Goal: Task Accomplishment & Management: Manage account settings

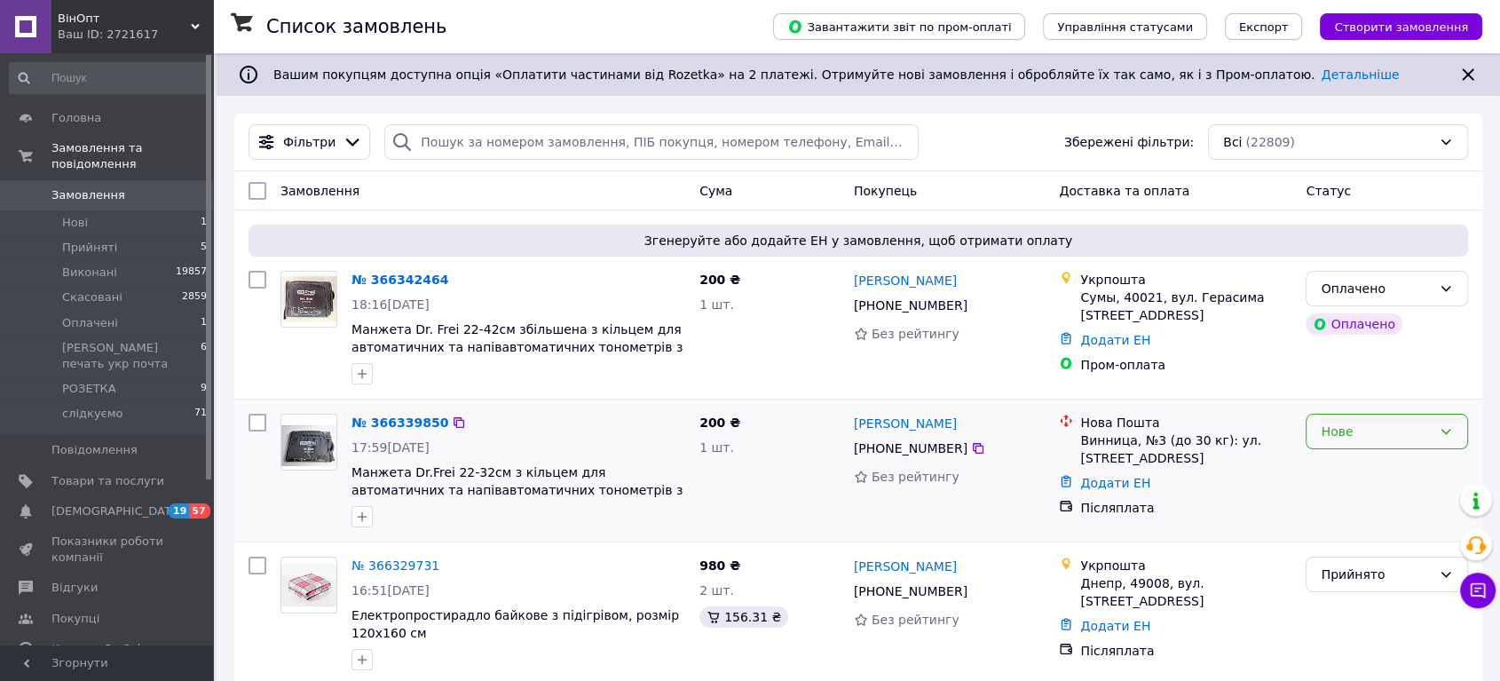
click at [1362, 430] on div "Нове" at bounding box center [1376, 432] width 111 height 20
click at [1350, 465] on li "Прийнято" at bounding box center [1387, 470] width 161 height 32
click at [402, 276] on link "№ 366342464" at bounding box center [399, 279] width 97 height 14
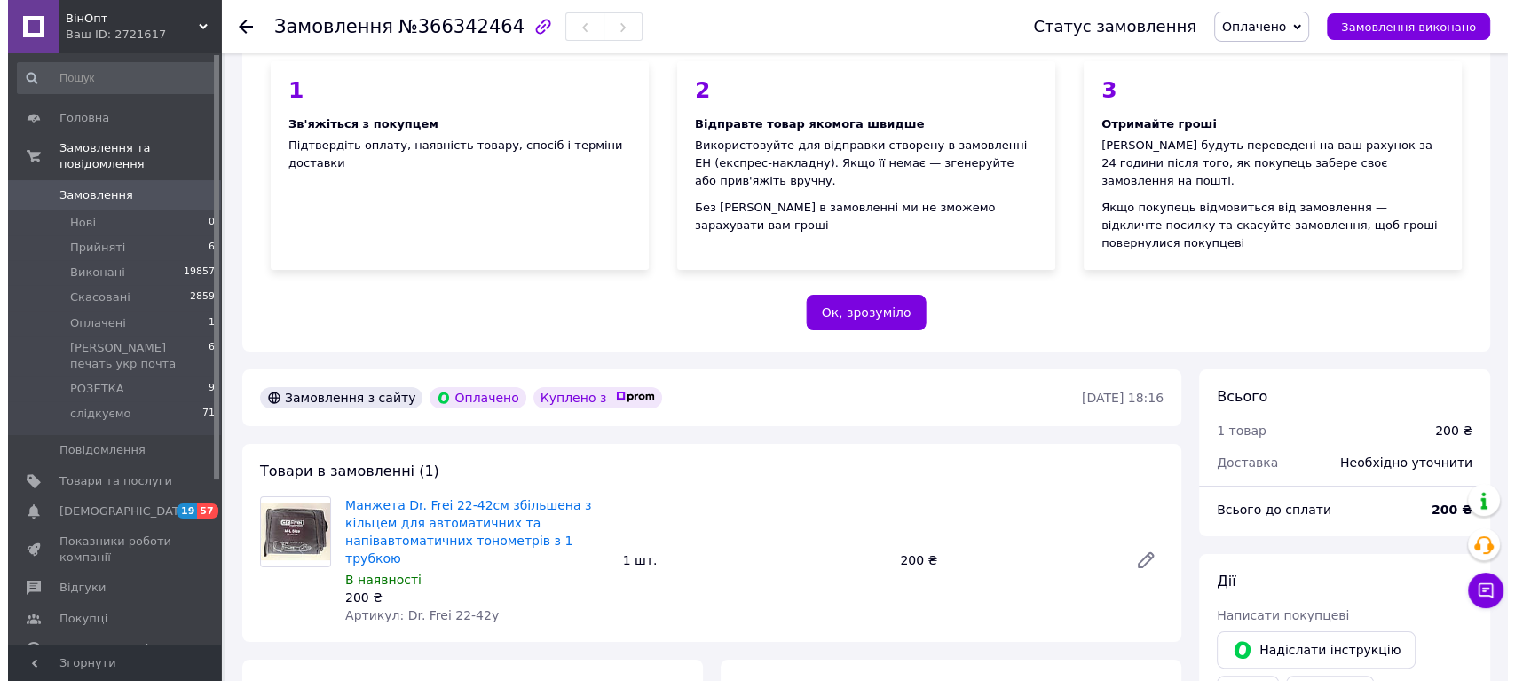
scroll to position [394, 0]
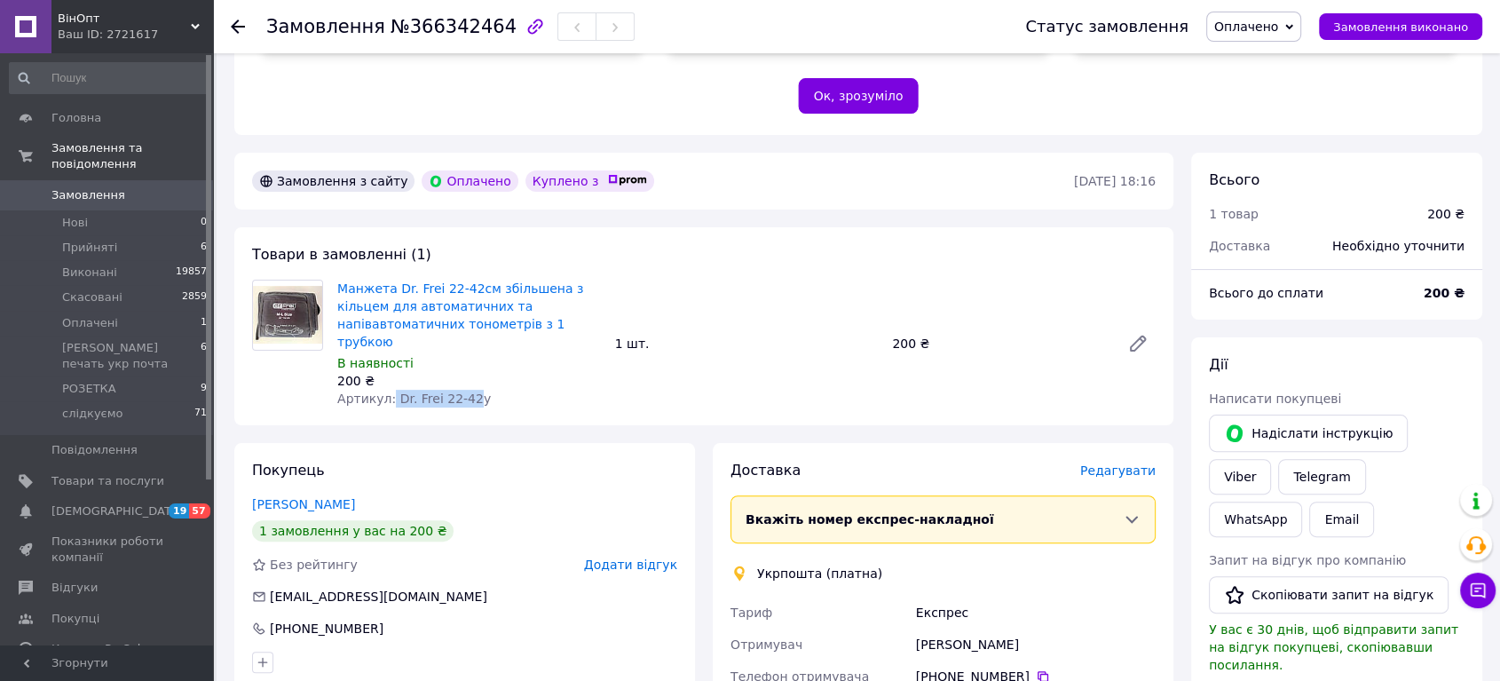
drag, startPoint x: 387, startPoint y: 360, endPoint x: 461, endPoint y: 367, distance: 74.0
click at [461, 391] on span "Артикул: Dr. Frei 22-42у" at bounding box center [414, 398] width 154 height 14
copy span "Dr. Frei 22-42"
click at [1126, 463] on span "Редагувати" at bounding box center [1117, 470] width 75 height 14
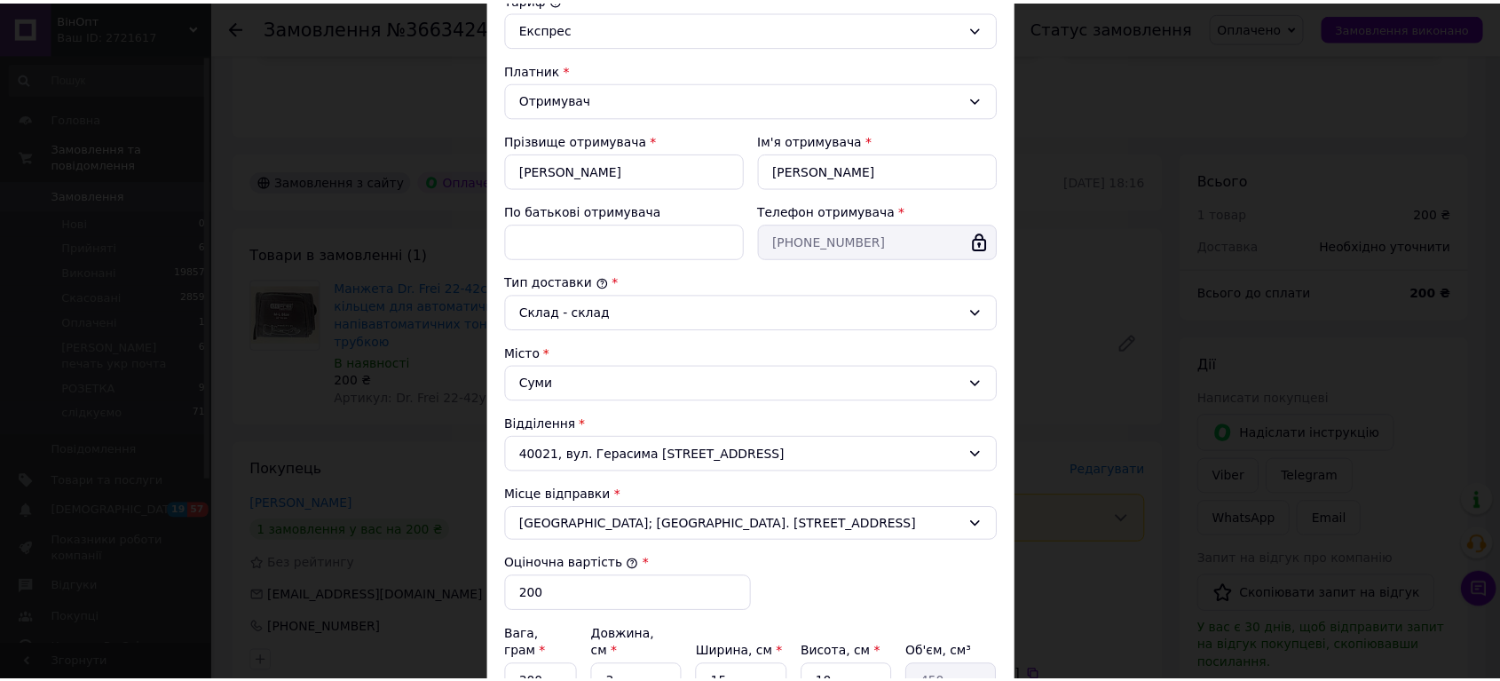
scroll to position [426, 0]
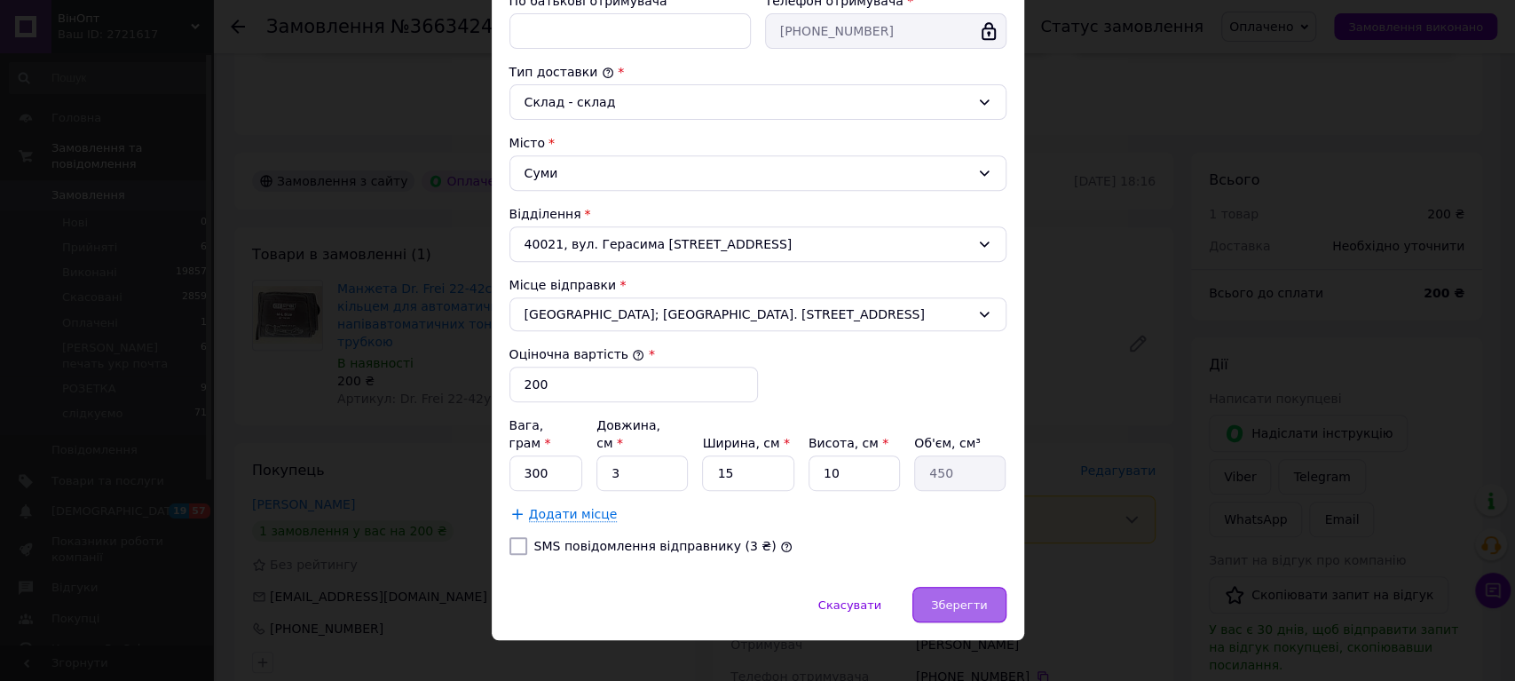
click at [954, 598] on span "Зберегти" at bounding box center [959, 604] width 56 height 13
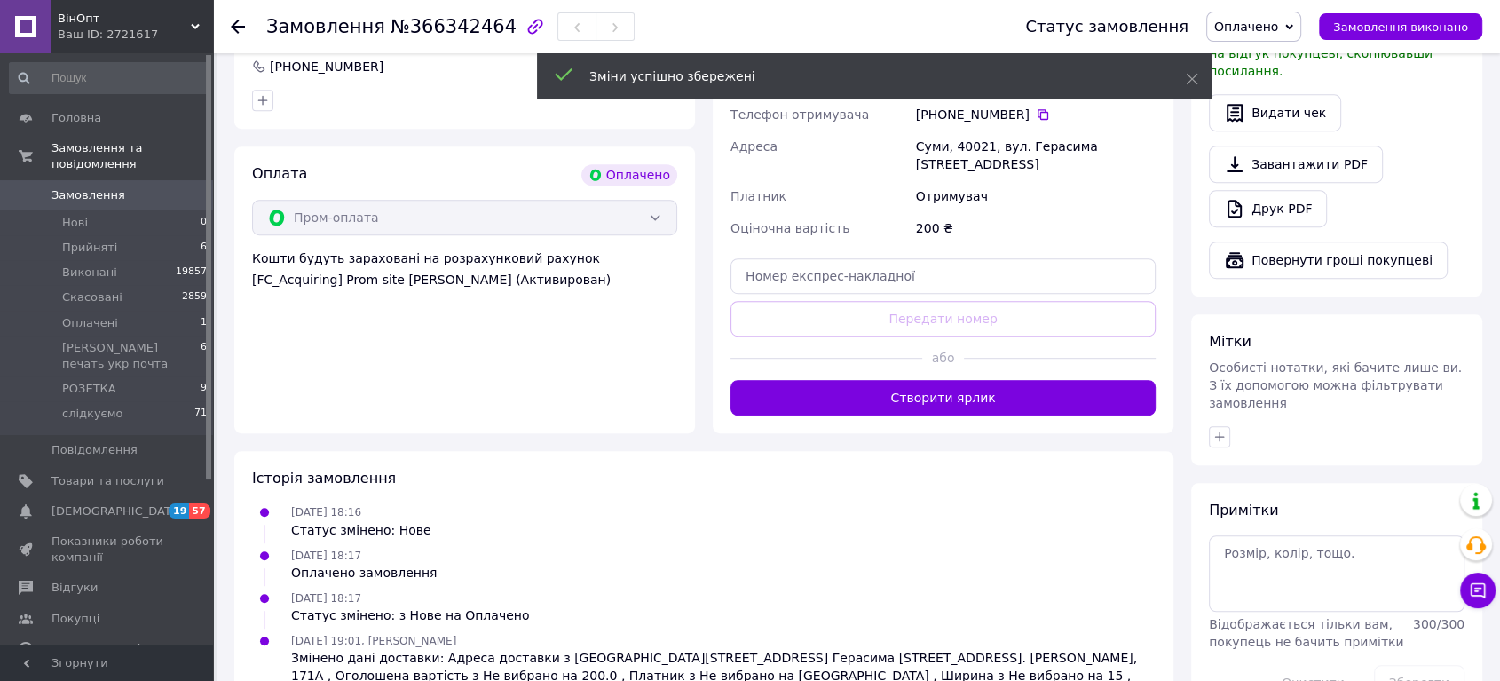
scroll to position [975, 0]
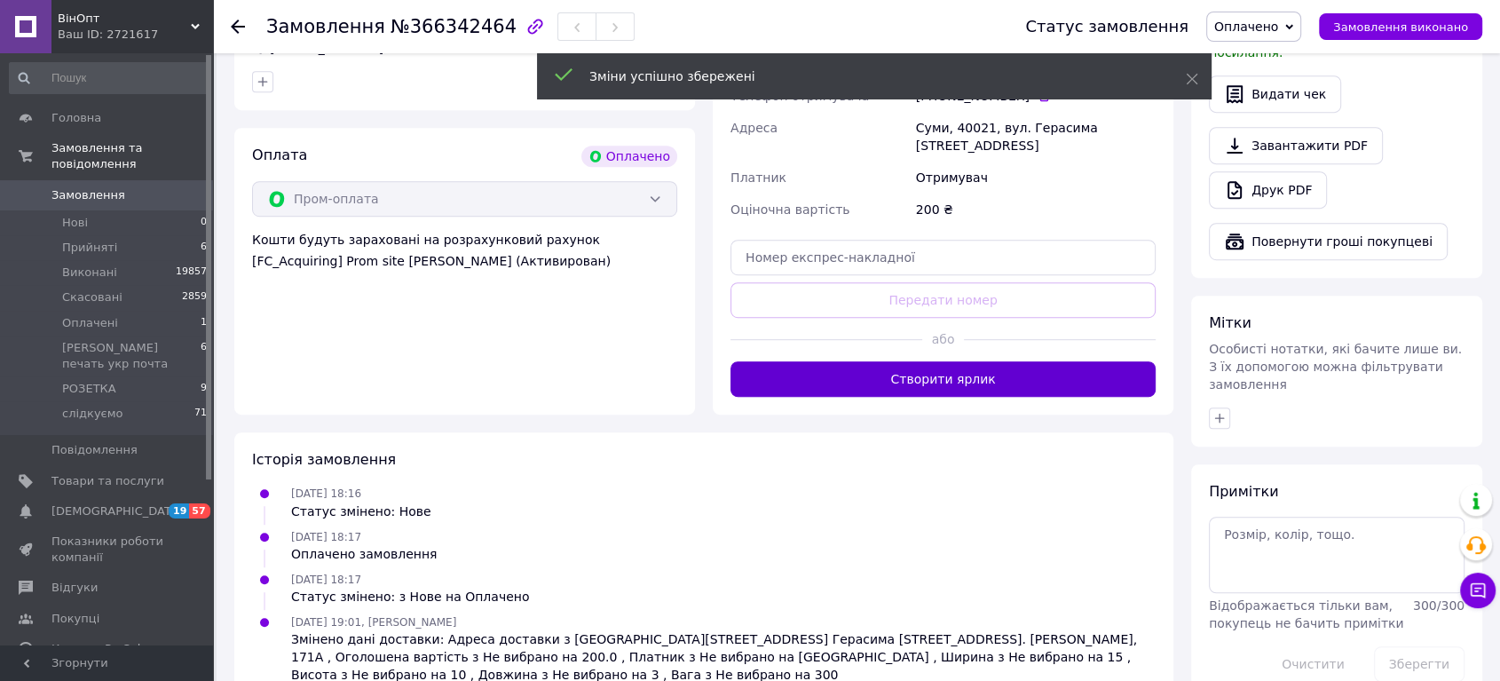
click at [1021, 361] on button "Створити ярлик" at bounding box center [943, 379] width 425 height 36
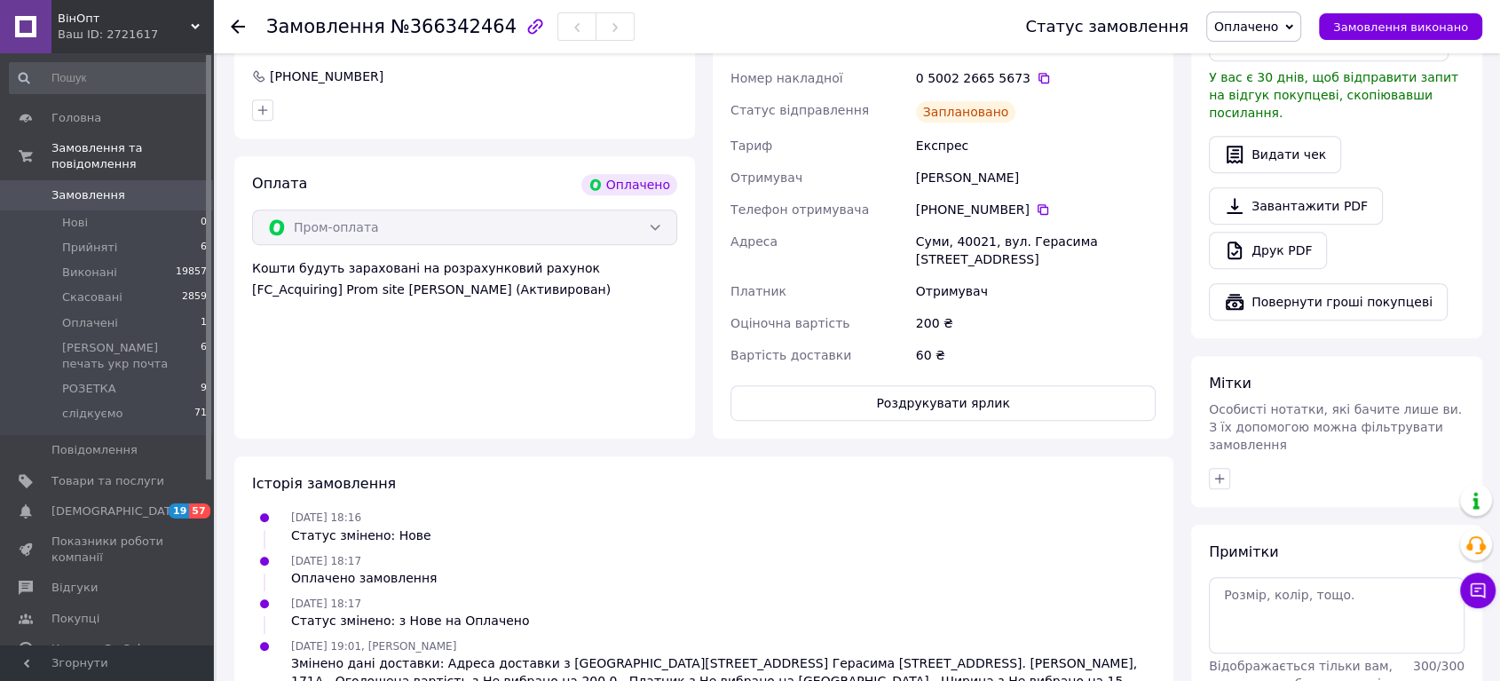
scroll to position [873, 0]
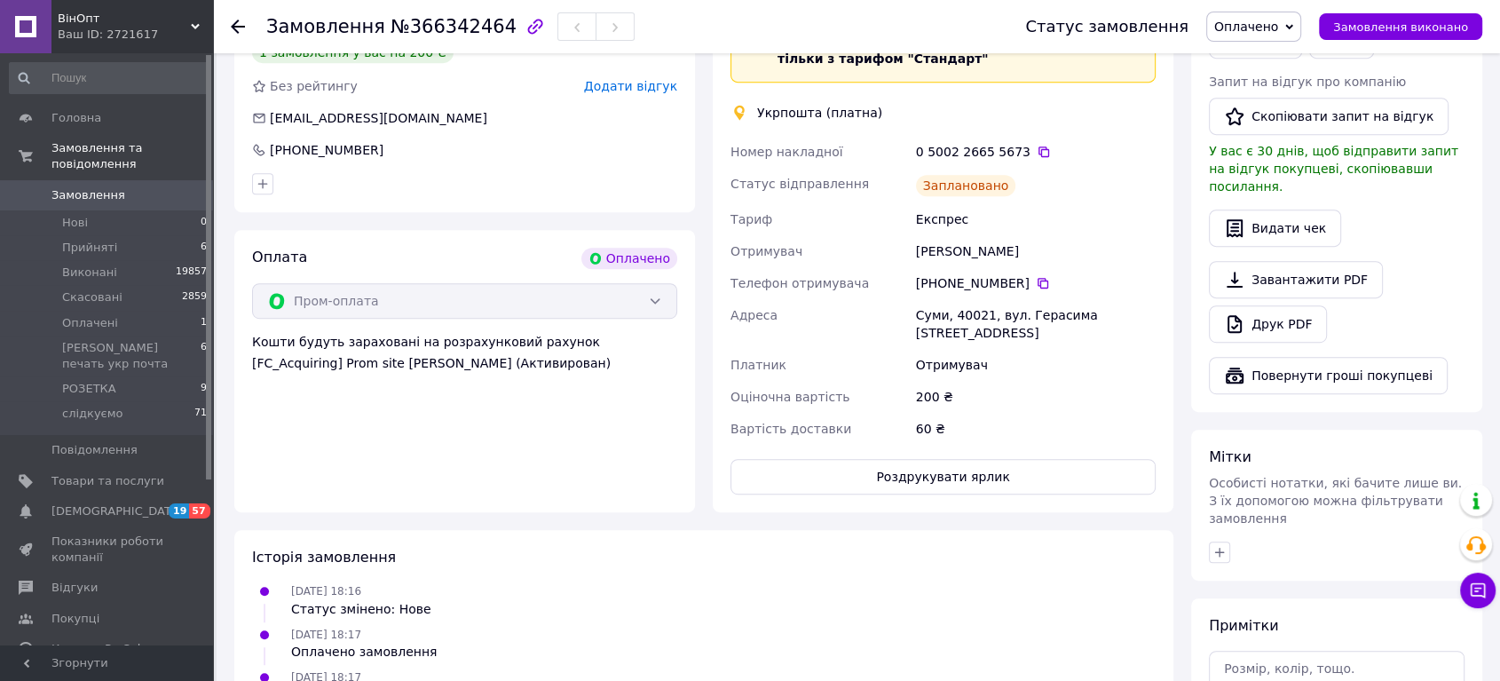
click at [1278, 26] on span "Оплачено" at bounding box center [1246, 27] width 64 height 14
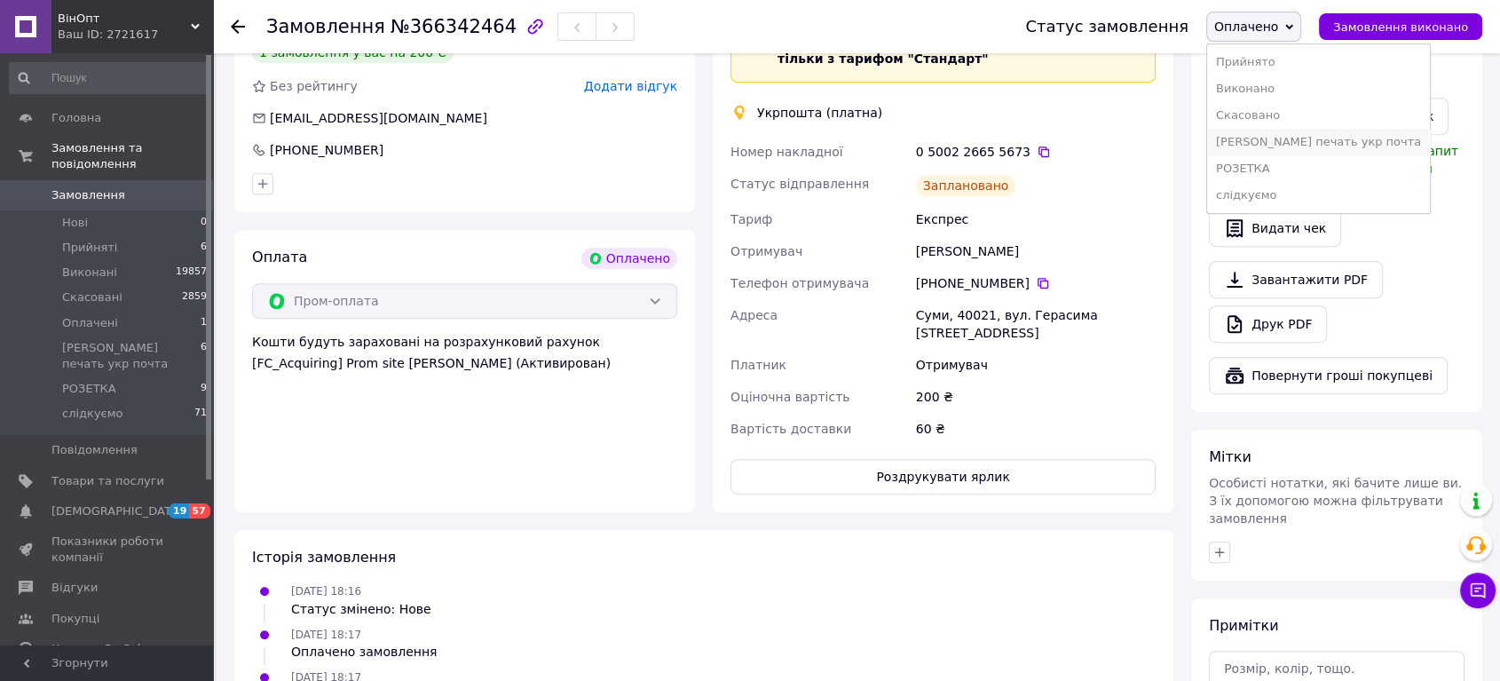
click at [1314, 141] on li "[PERSON_NAME] печать укр почта" at bounding box center [1318, 142] width 223 height 27
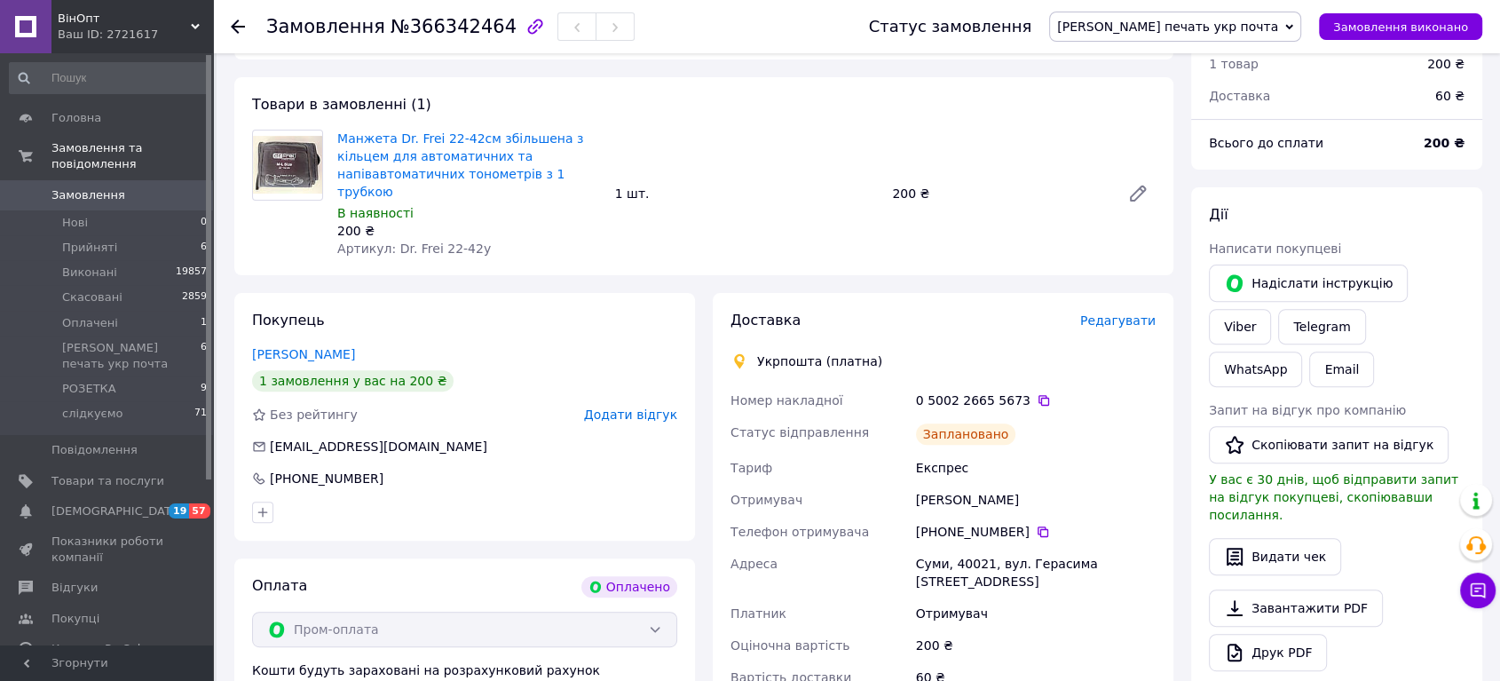
scroll to position [576, 0]
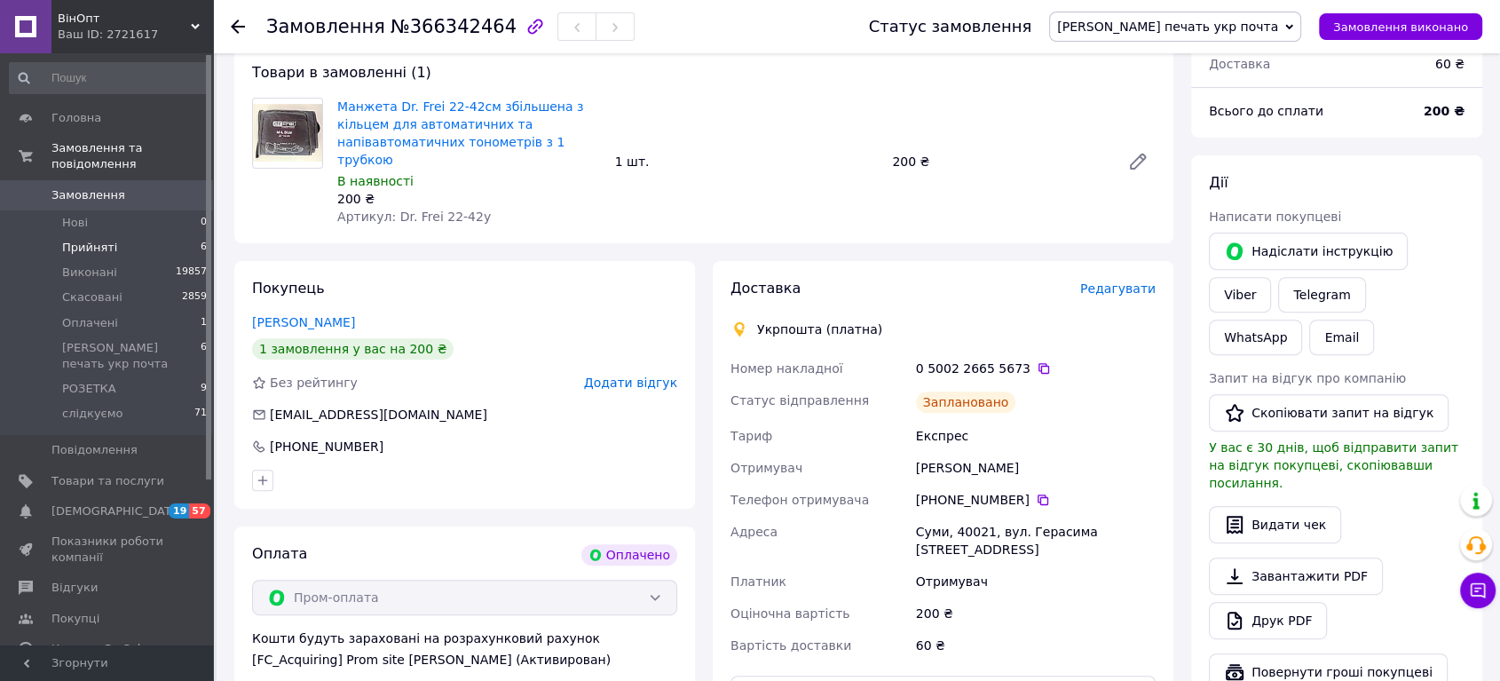
click at [100, 240] on span "Прийняті" at bounding box center [89, 248] width 55 height 16
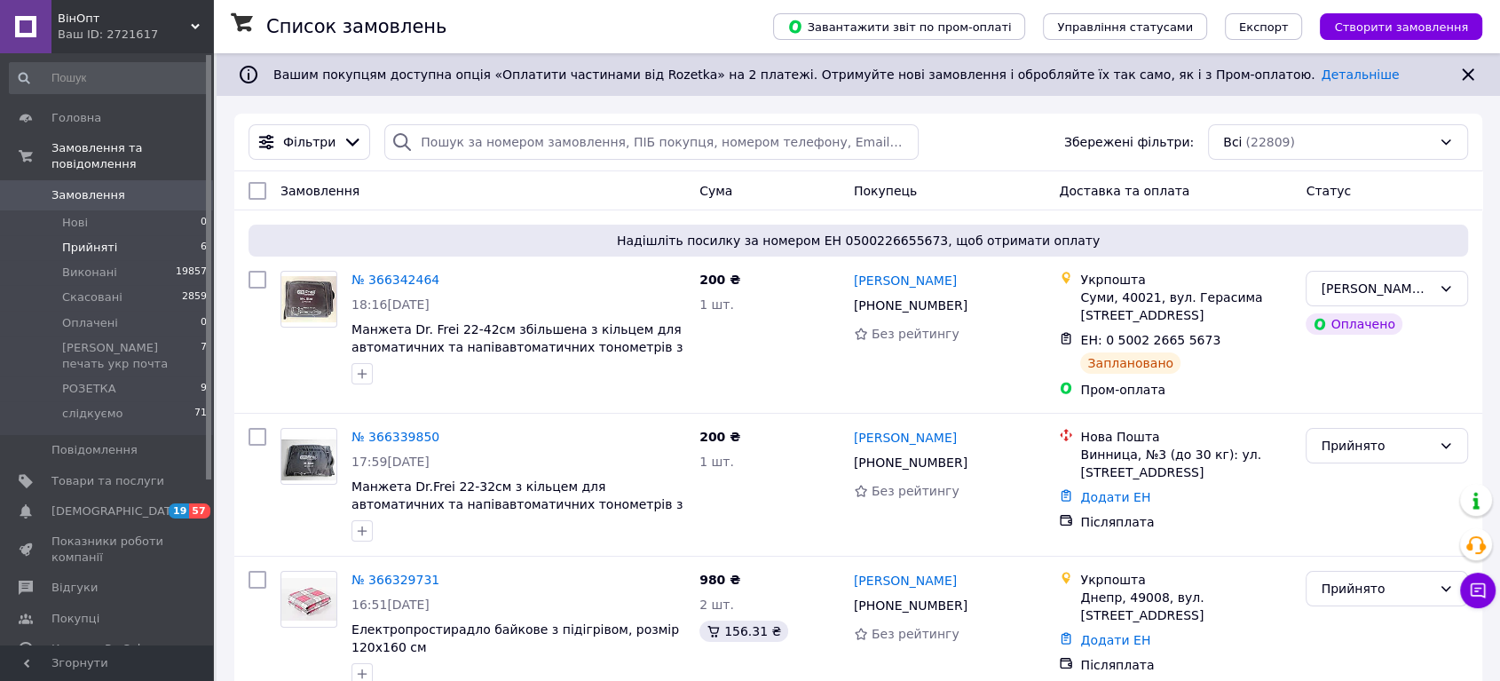
click at [83, 240] on span "Прийняті" at bounding box center [89, 248] width 55 height 16
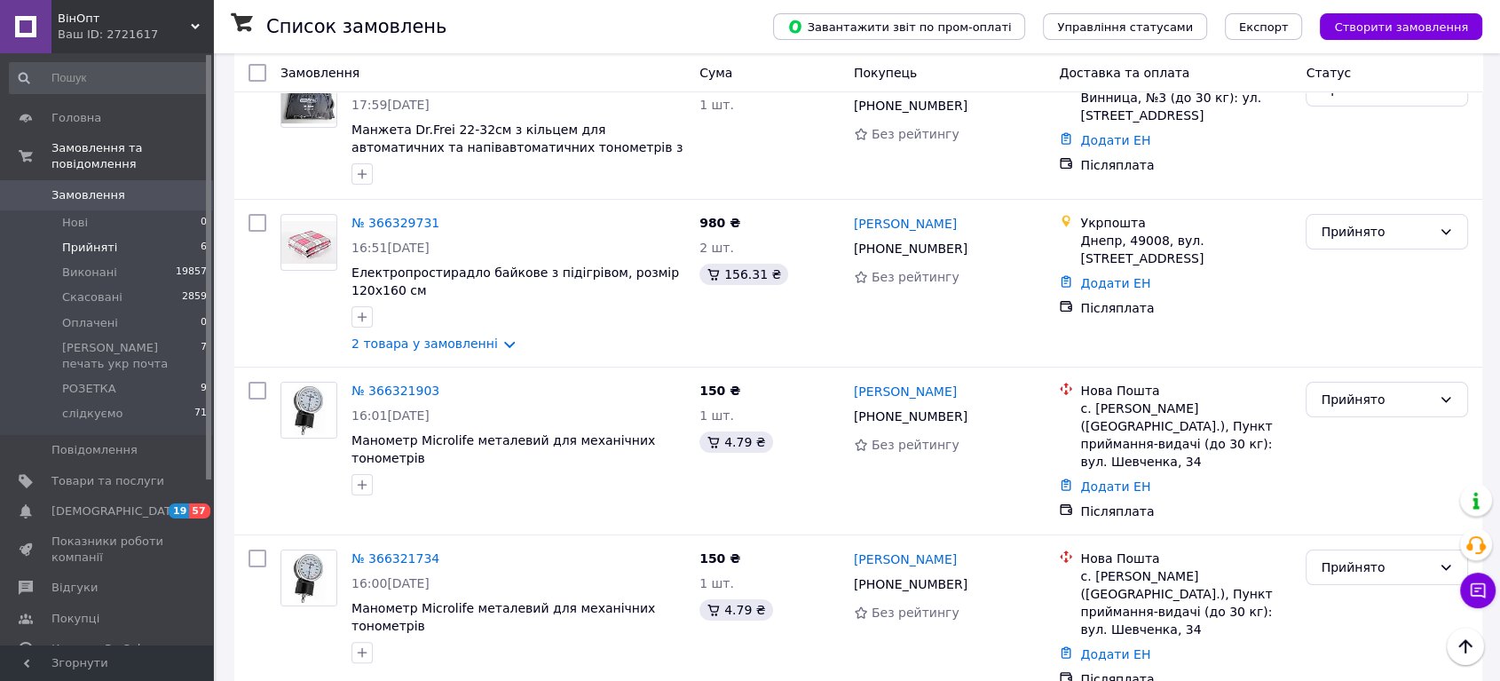
scroll to position [113, 0]
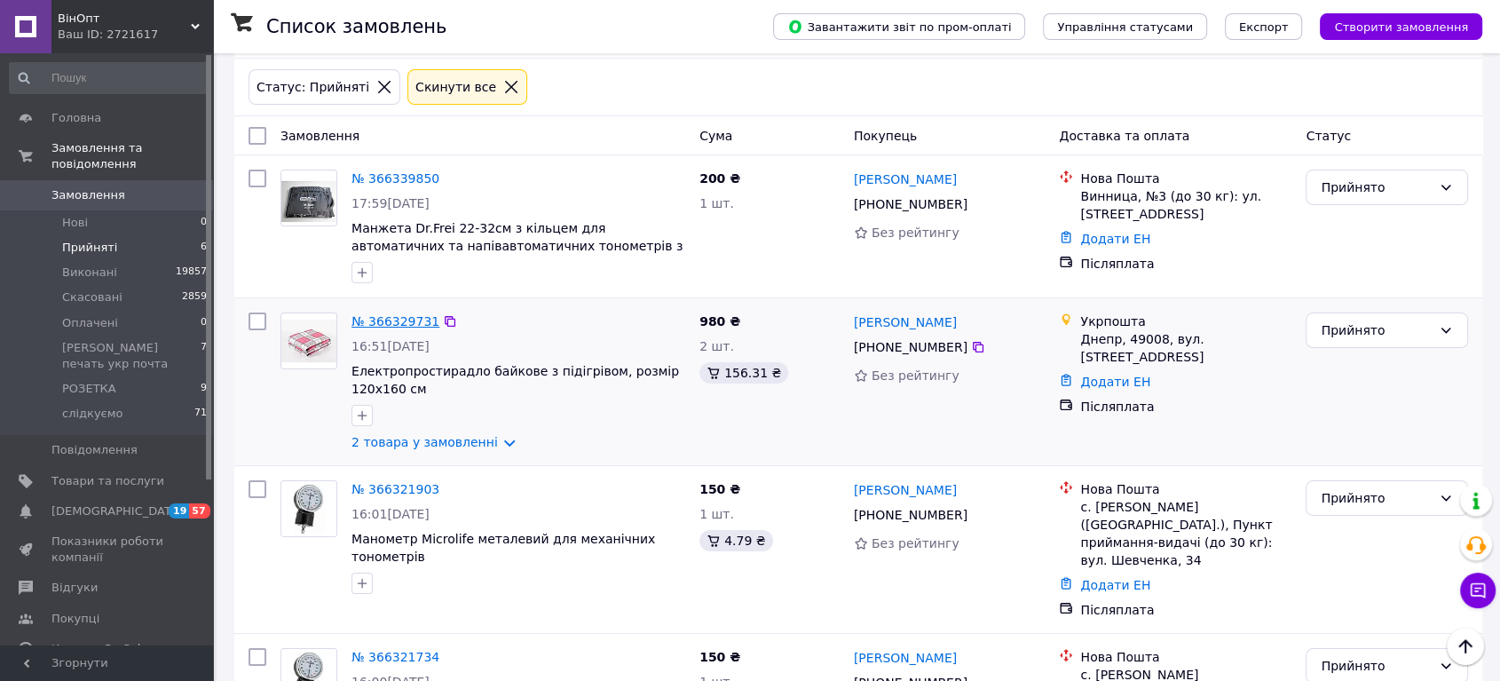
click at [407, 317] on link "№ 366329731" at bounding box center [395, 321] width 88 height 14
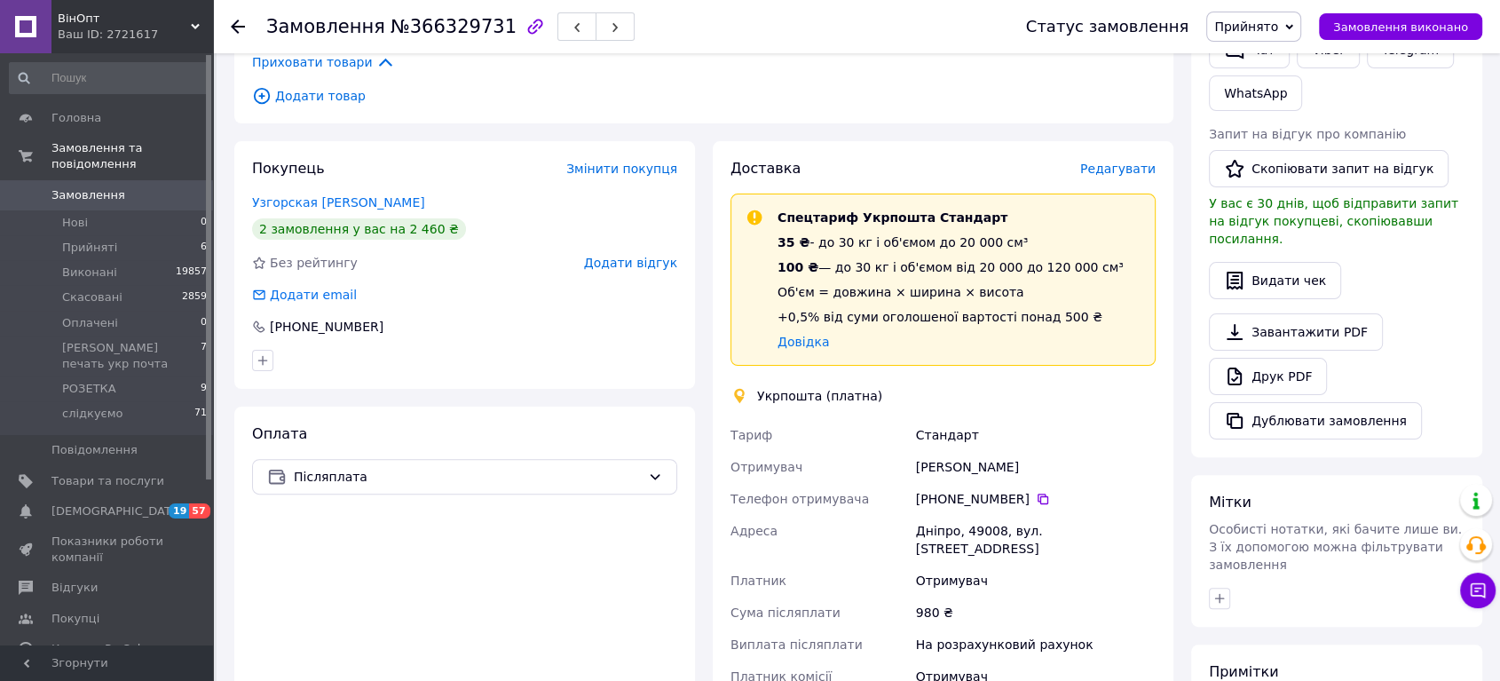
scroll to position [99, 0]
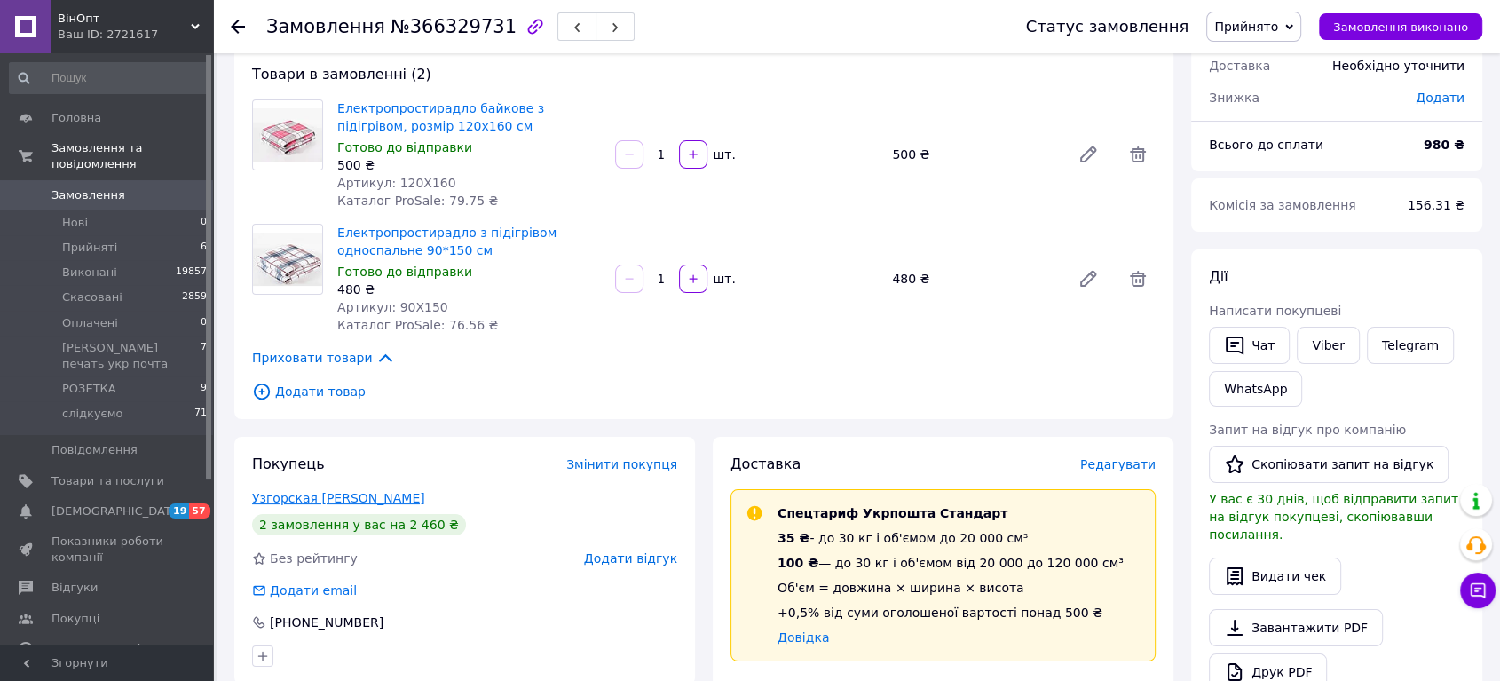
click at [320, 495] on link "Узгорская [PERSON_NAME]" at bounding box center [338, 498] width 173 height 14
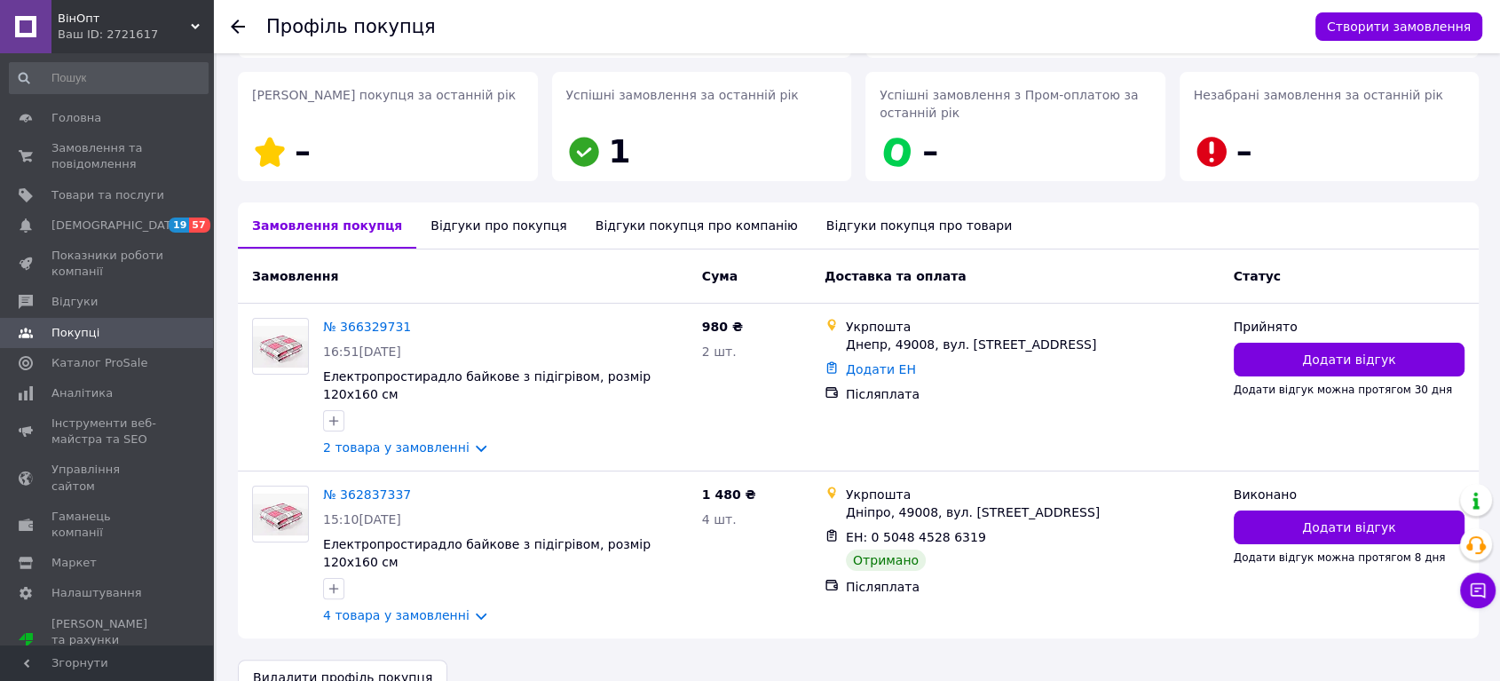
scroll to position [253, 0]
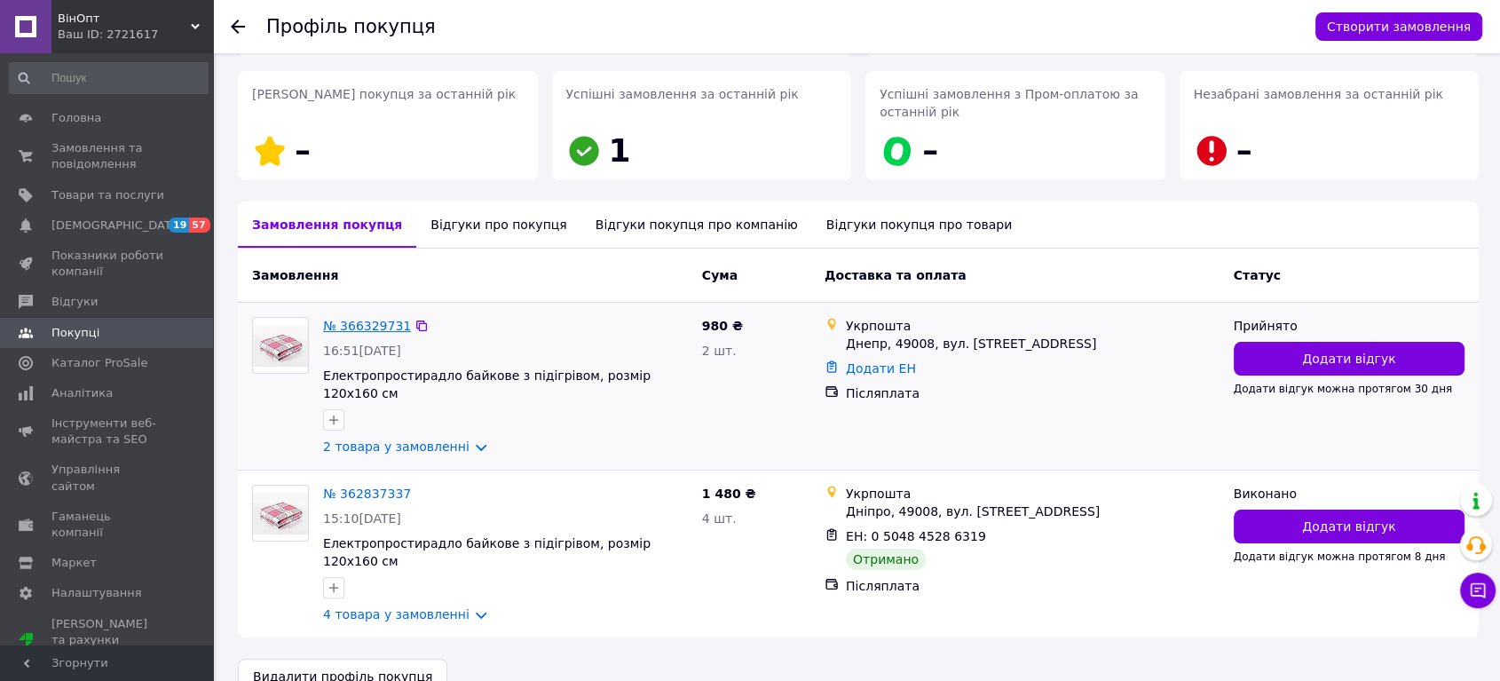
click at [383, 323] on link "№ 366329731" at bounding box center [367, 326] width 88 height 14
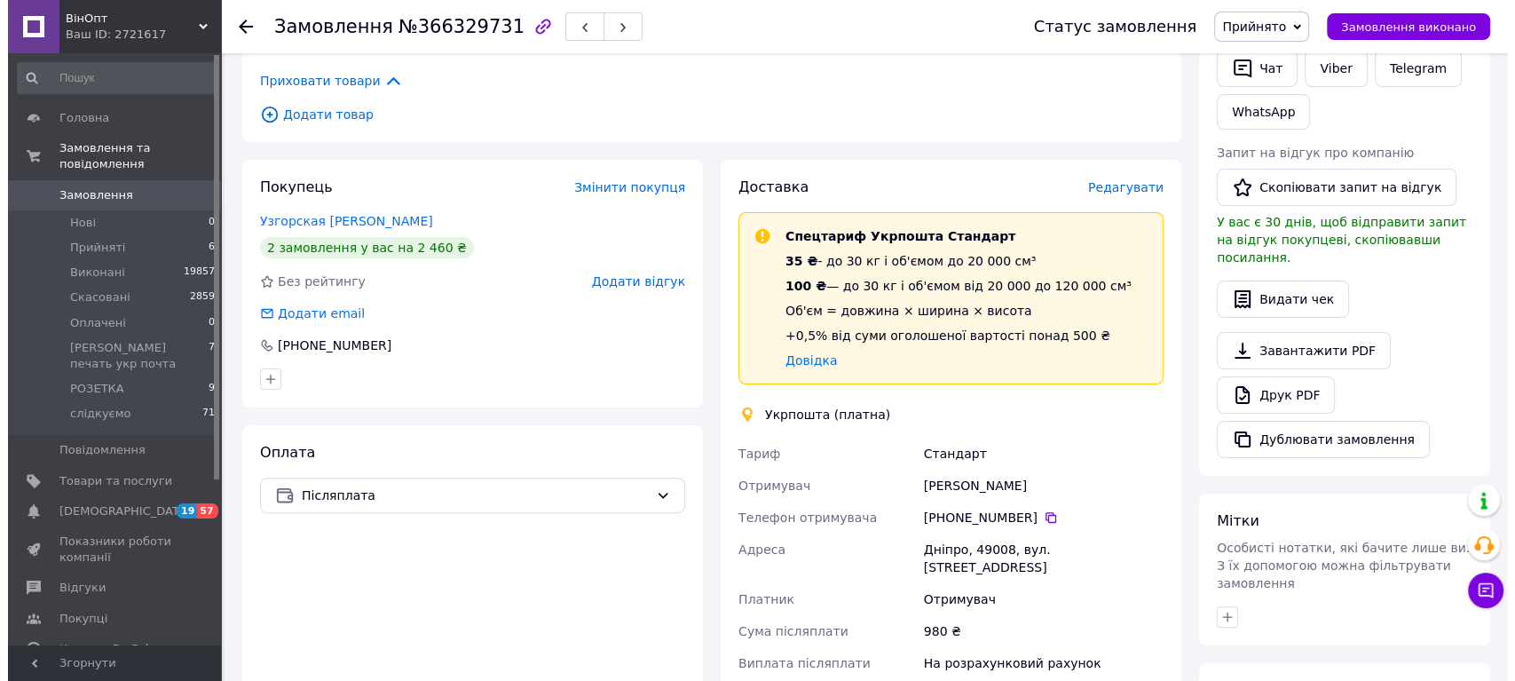
scroll to position [394, 0]
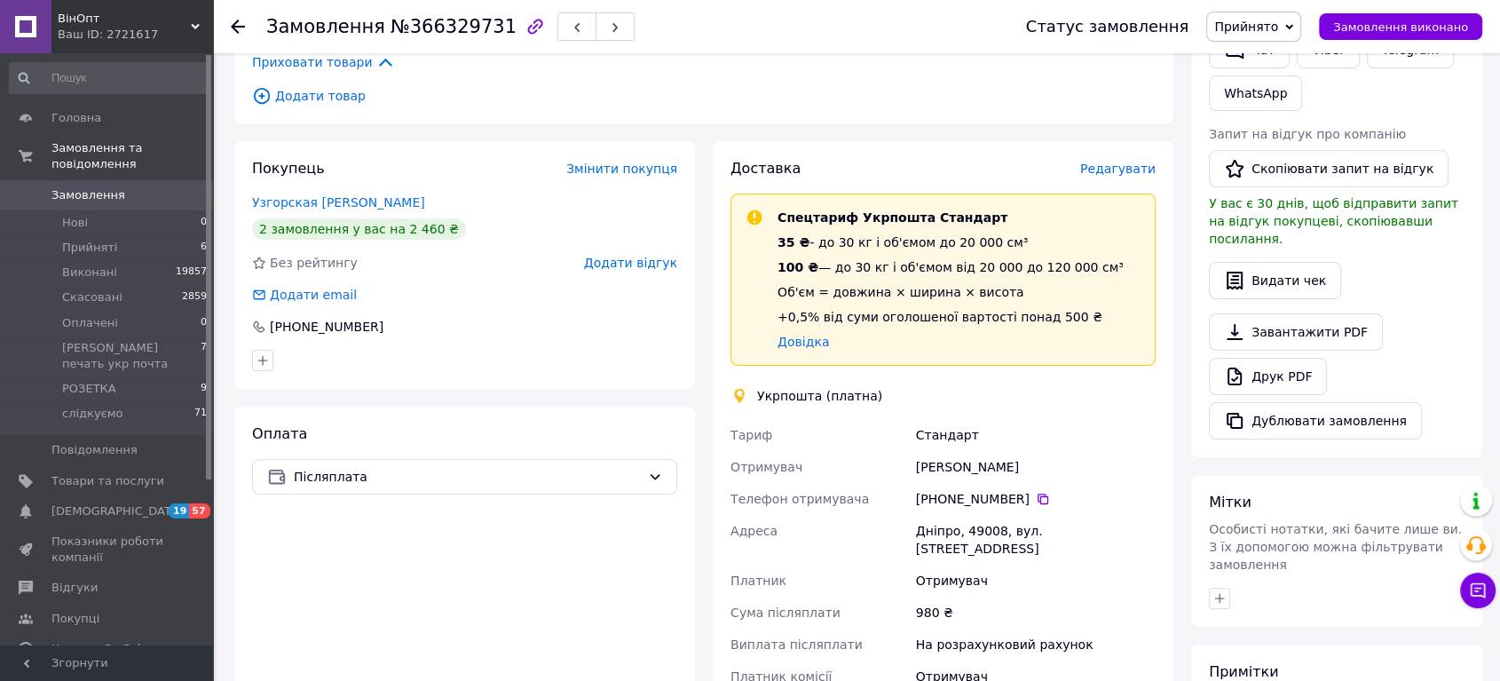
click at [1115, 167] on span "Редагувати" at bounding box center [1117, 169] width 75 height 14
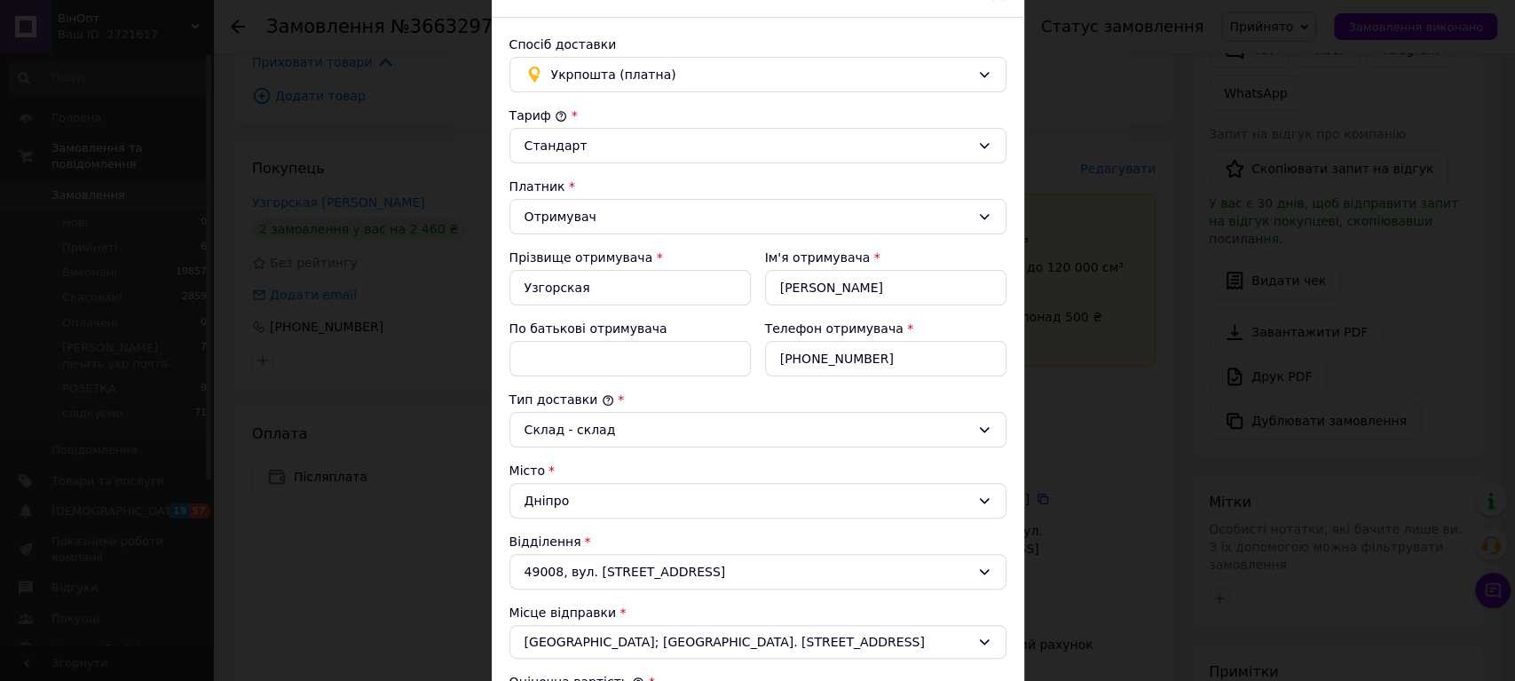
scroll to position [493, 0]
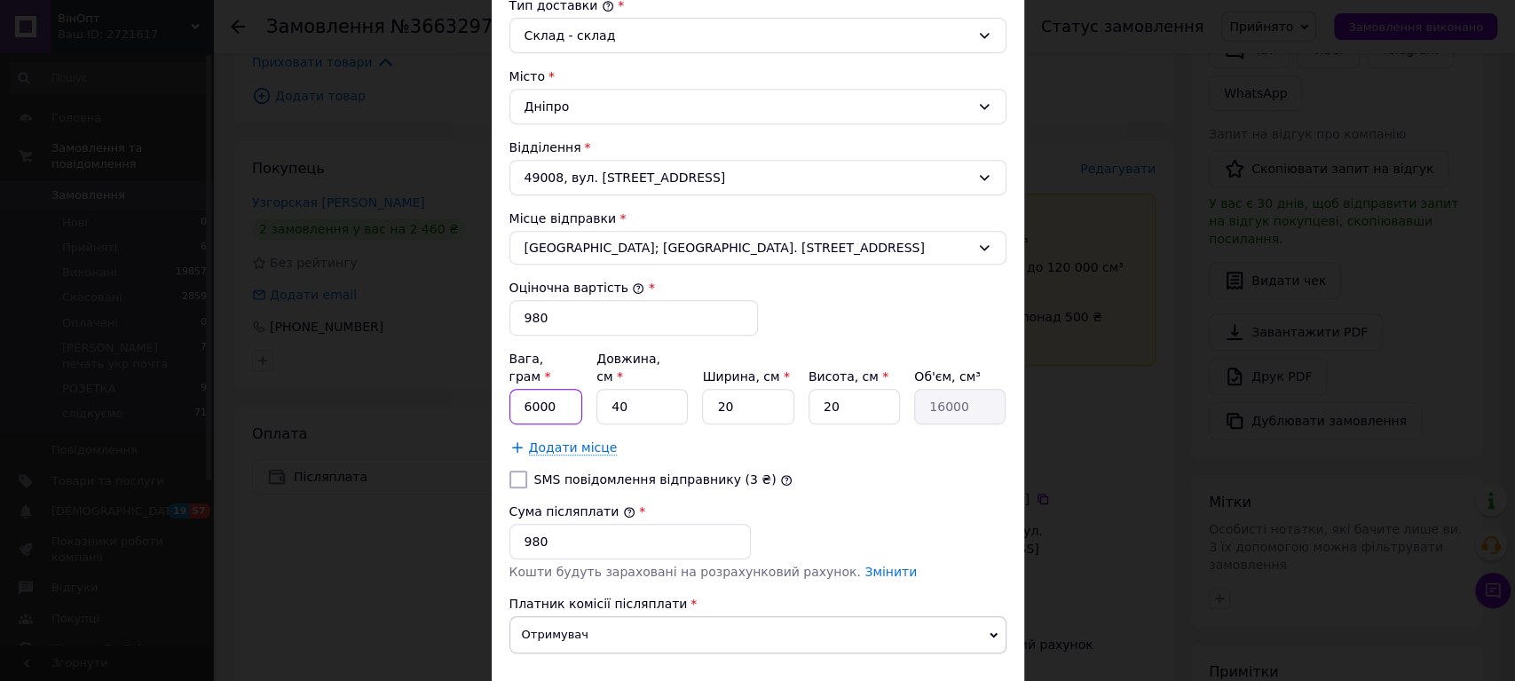
click at [523, 391] on input "6000" at bounding box center [546, 407] width 74 height 36
type input "3000"
click at [746, 389] on input "20" at bounding box center [747, 407] width 91 height 36
click at [745, 389] on input "20" at bounding box center [747, 407] width 91 height 36
type input "5"
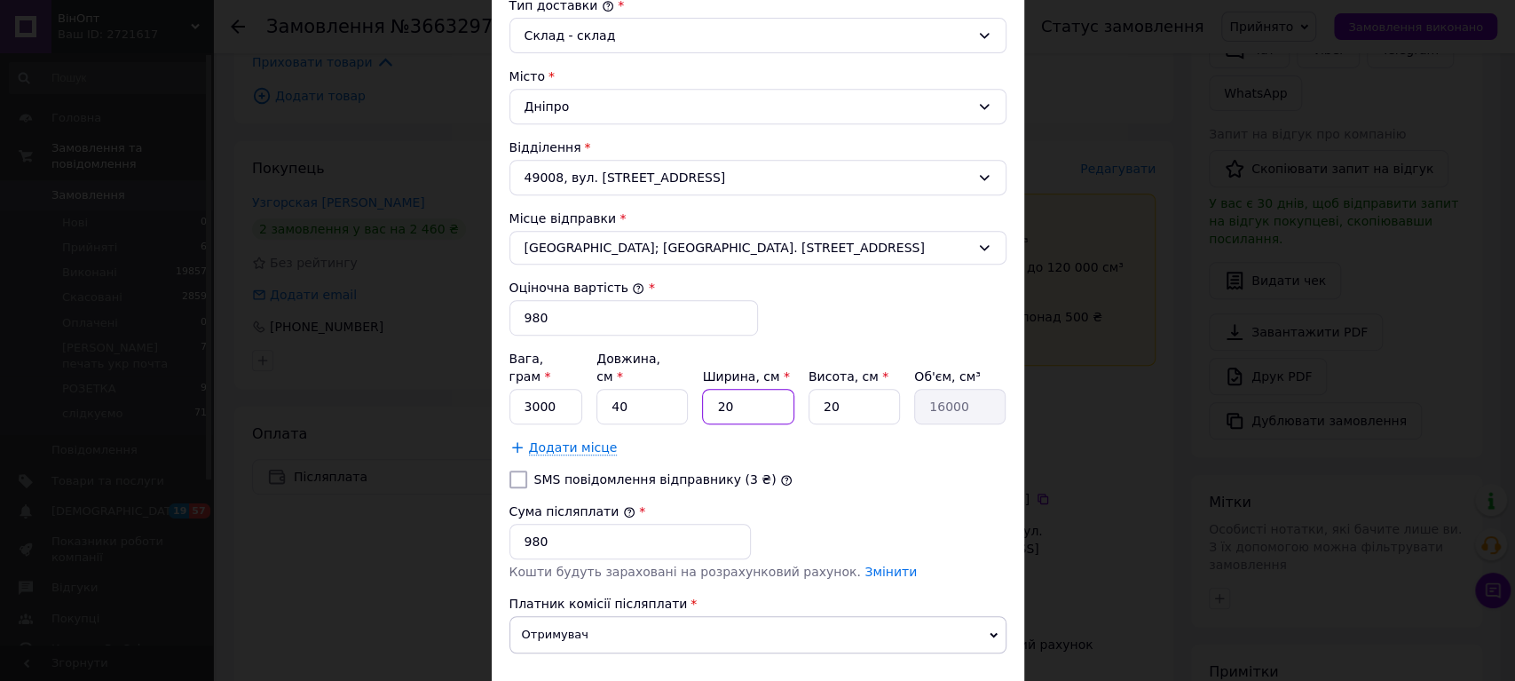
type input "4000"
type input "50"
type input "40000"
type input "50"
click at [849, 389] on input "20" at bounding box center [854, 407] width 91 height 36
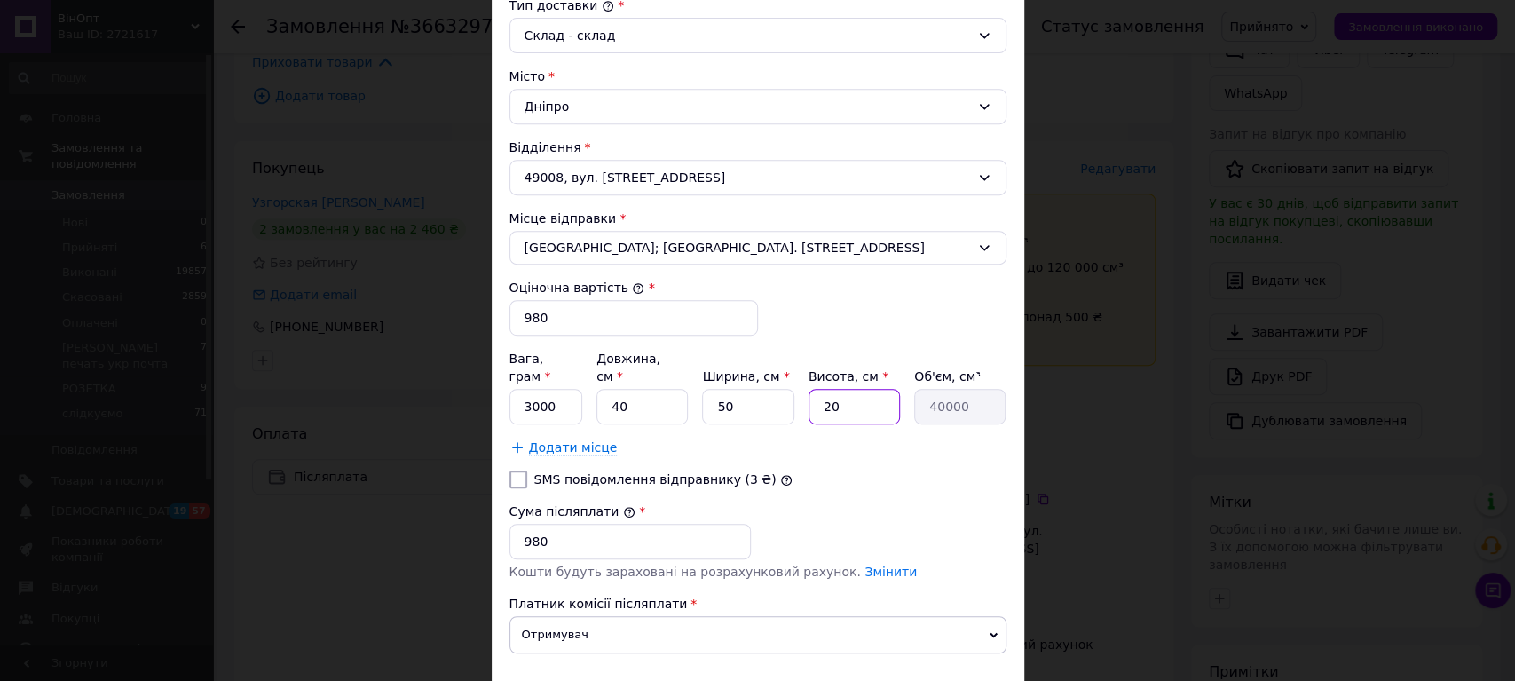
click at [849, 389] on input "20" at bounding box center [854, 407] width 91 height 36
type input "8"
type input "16000"
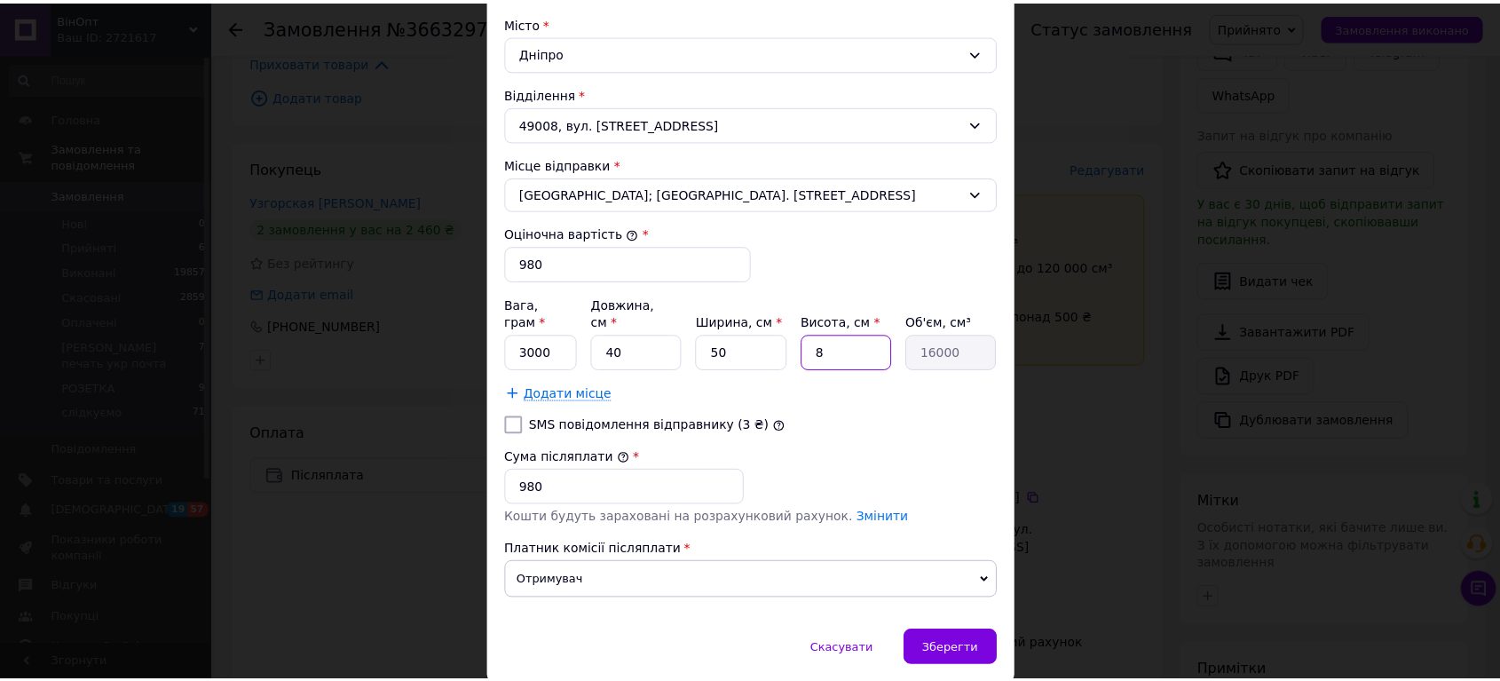
scroll to position [591, 0]
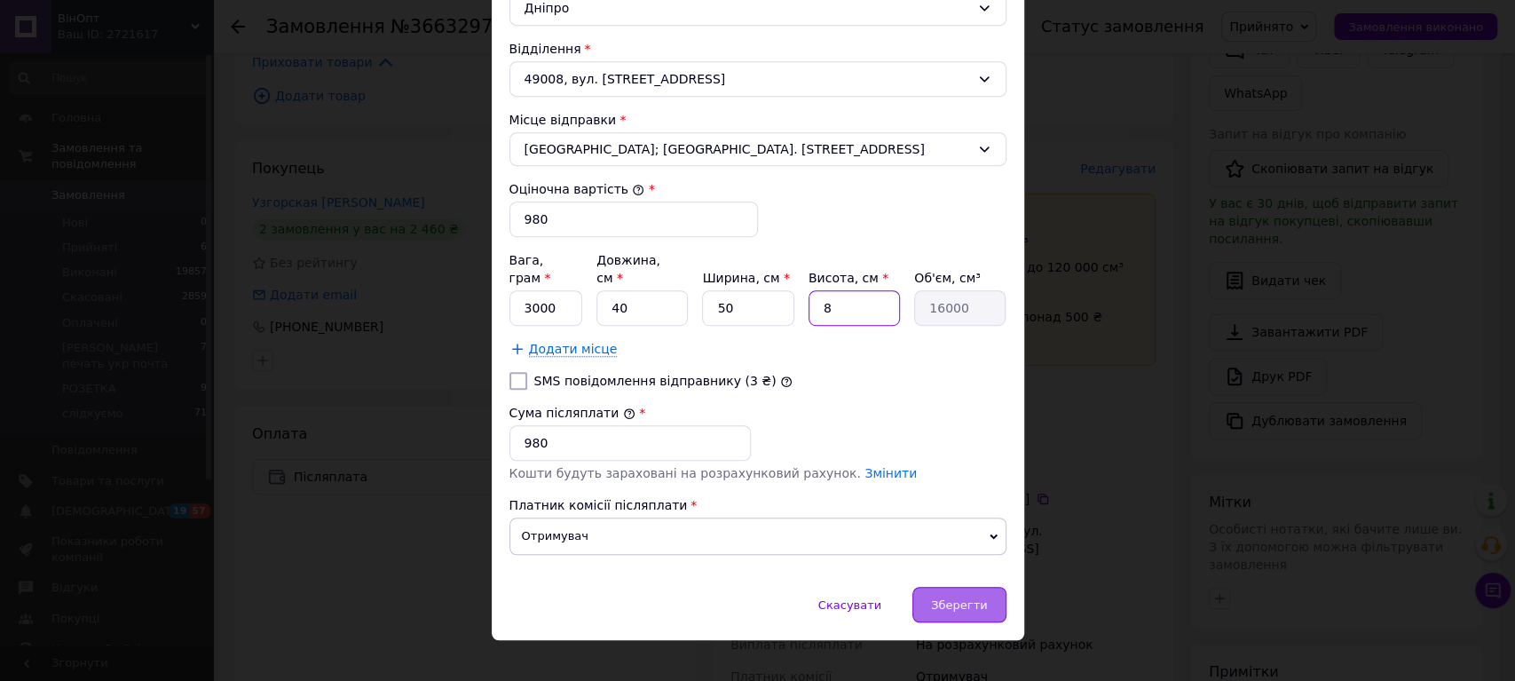
type input "8"
click at [972, 587] on div "Зберегти" at bounding box center [958, 605] width 93 height 36
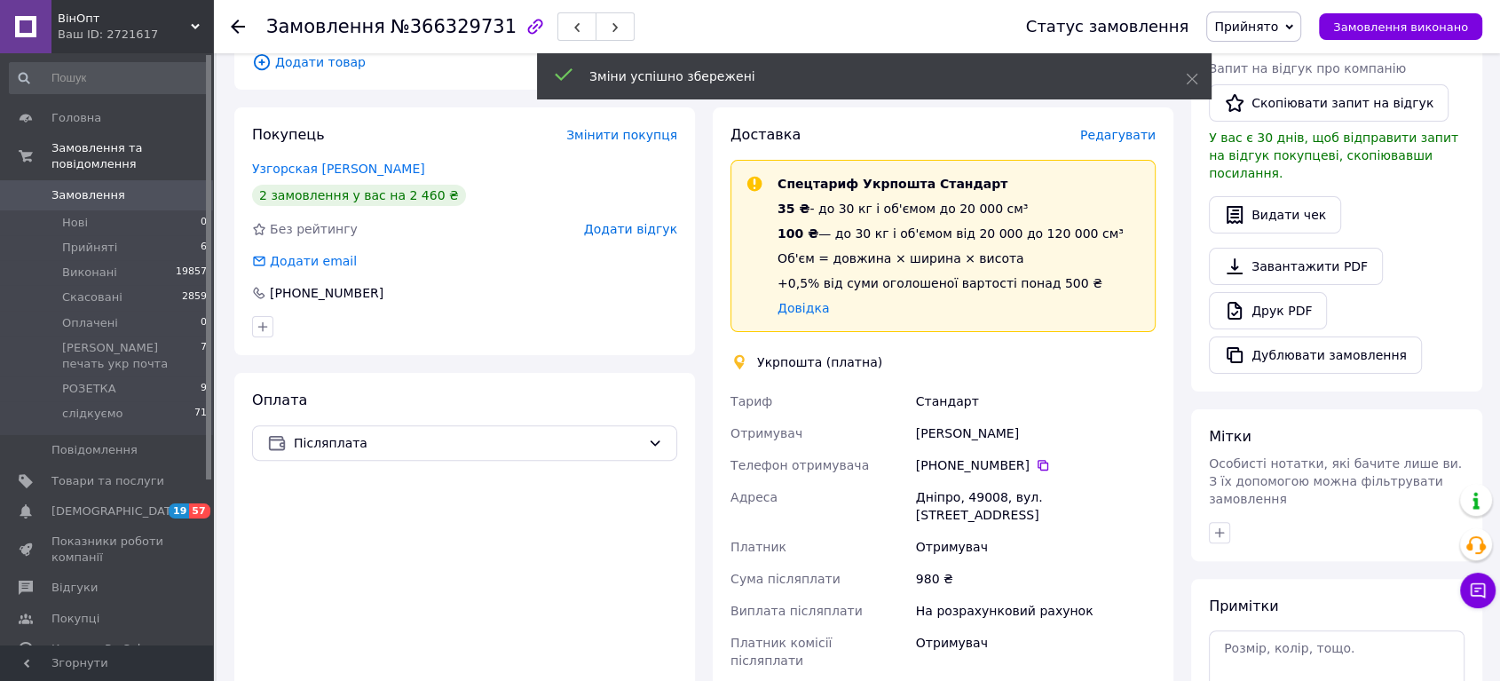
scroll to position [296, 0]
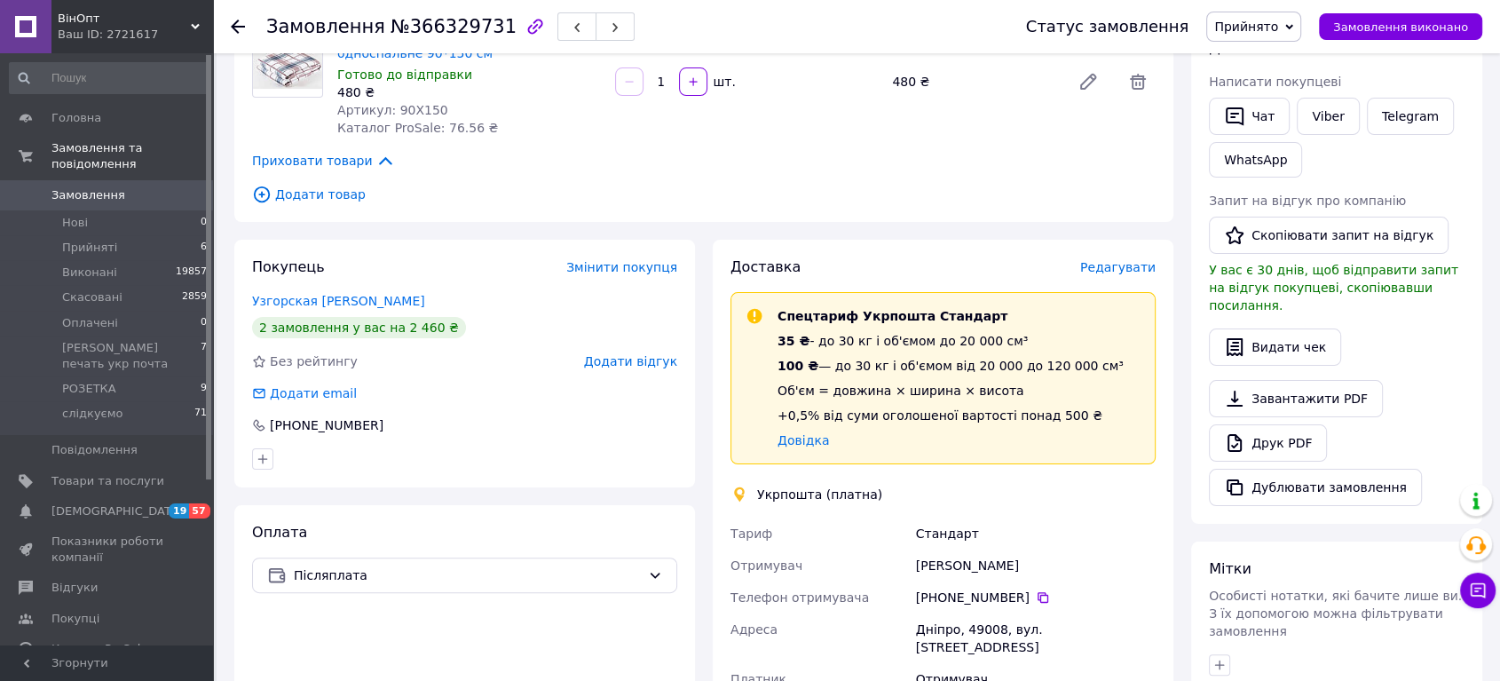
click at [1115, 268] on span "Редагувати" at bounding box center [1117, 267] width 75 height 14
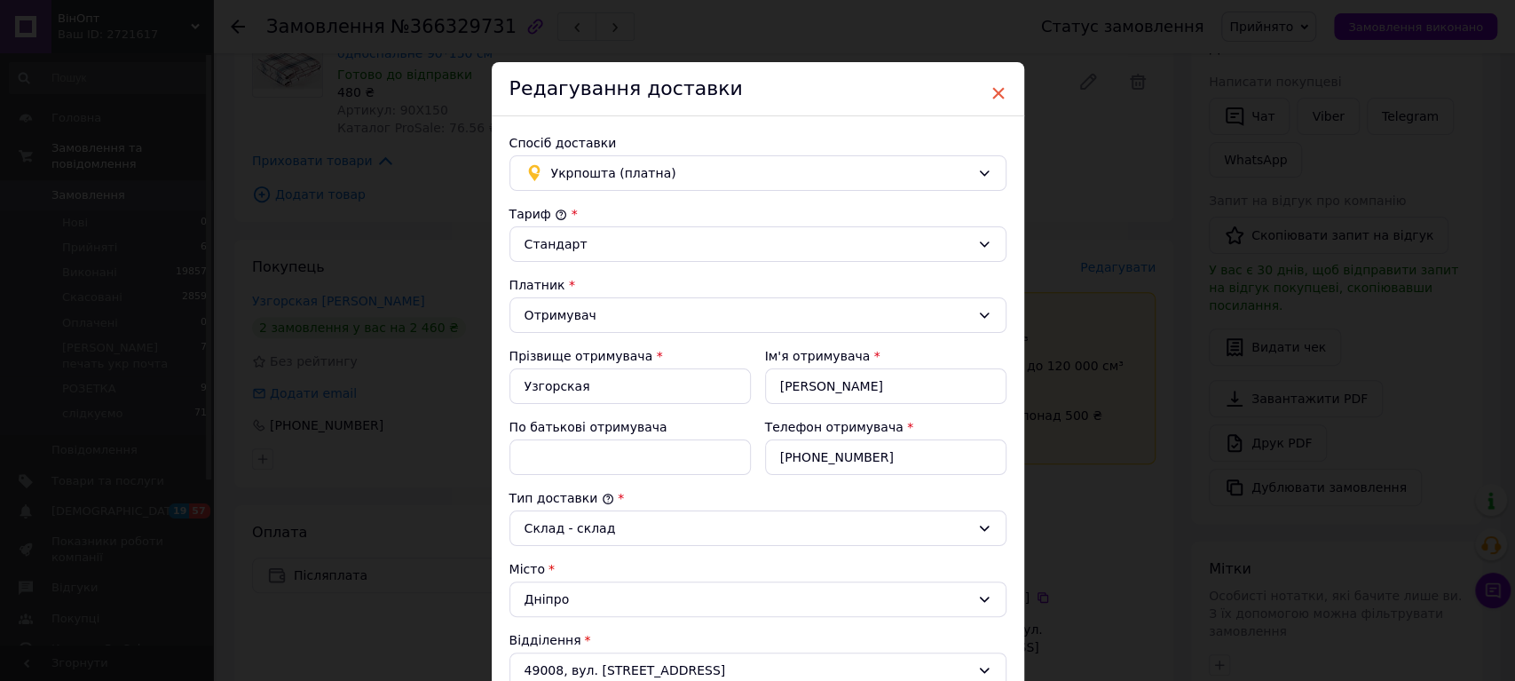
click at [996, 92] on span "×" at bounding box center [999, 93] width 16 height 30
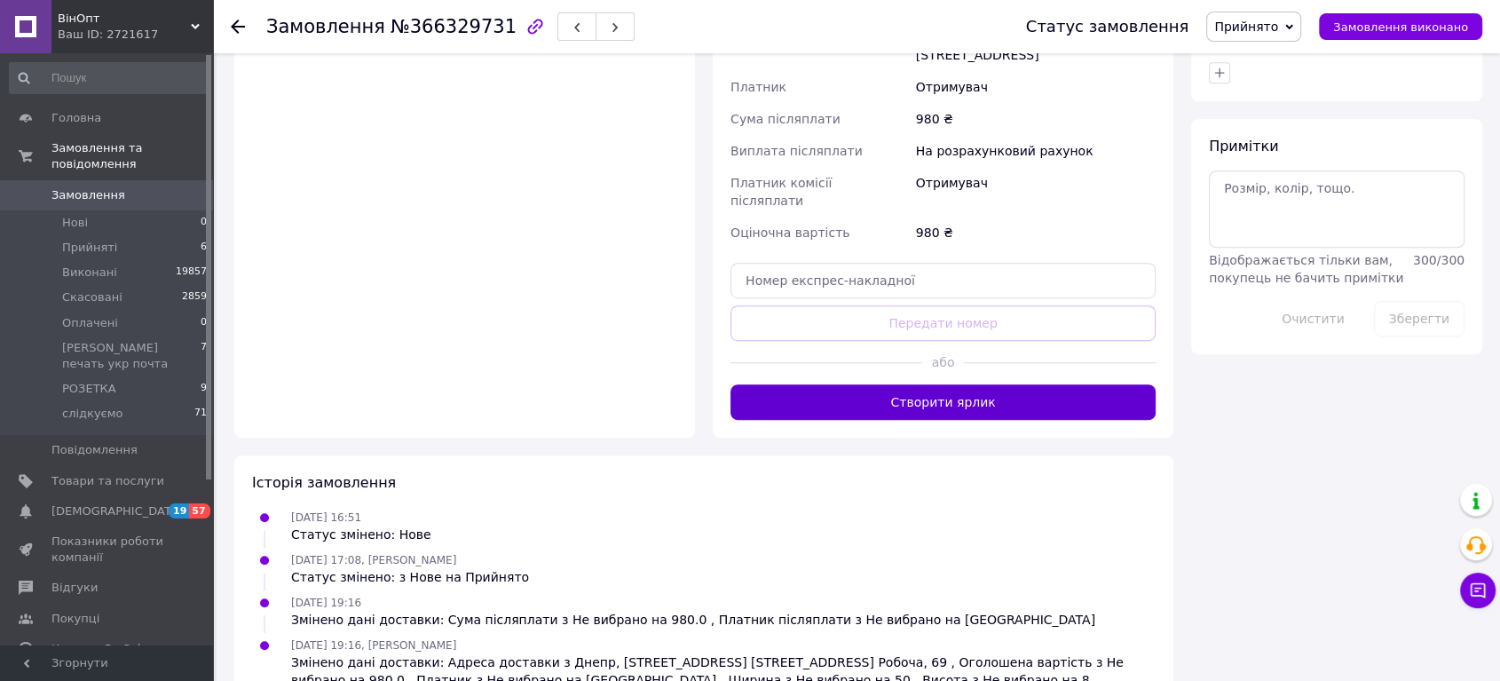
click at [978, 384] on button "Створити ярлик" at bounding box center [943, 402] width 425 height 36
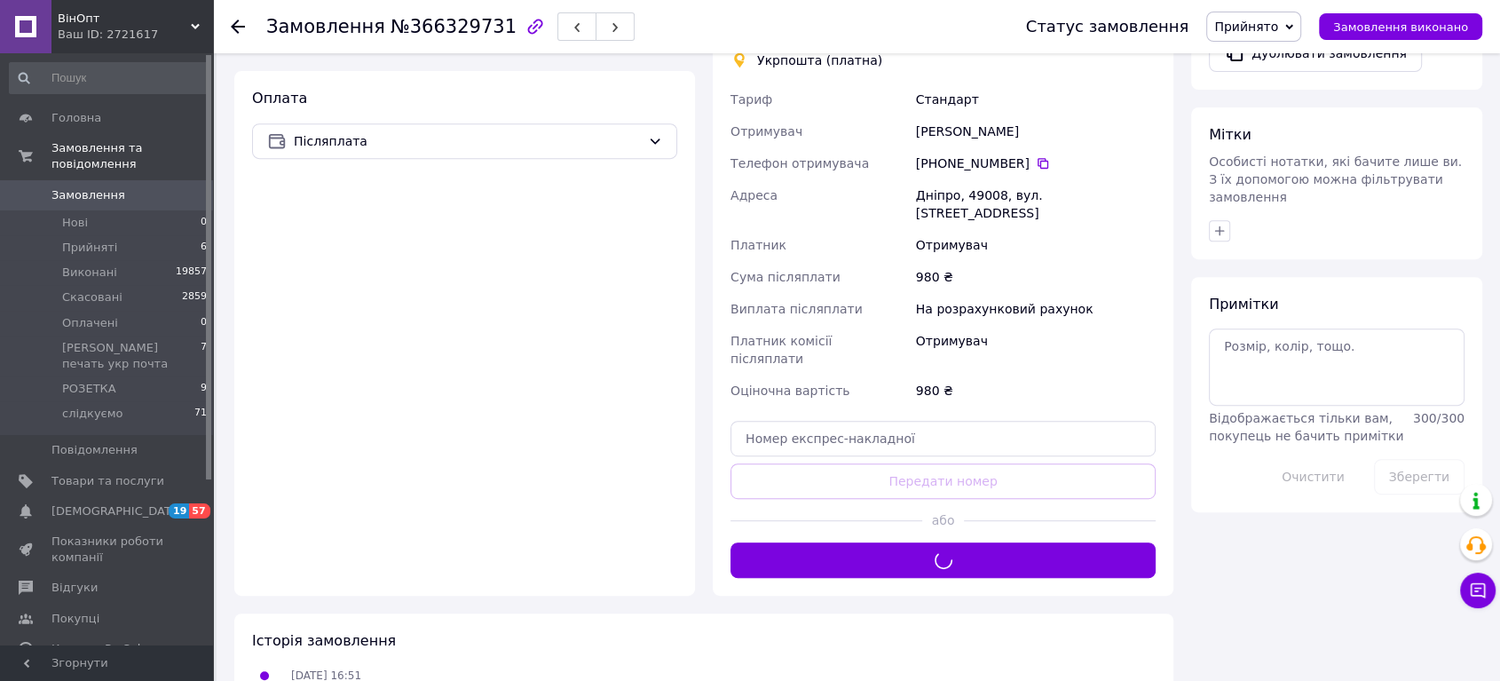
scroll to position [591, 0]
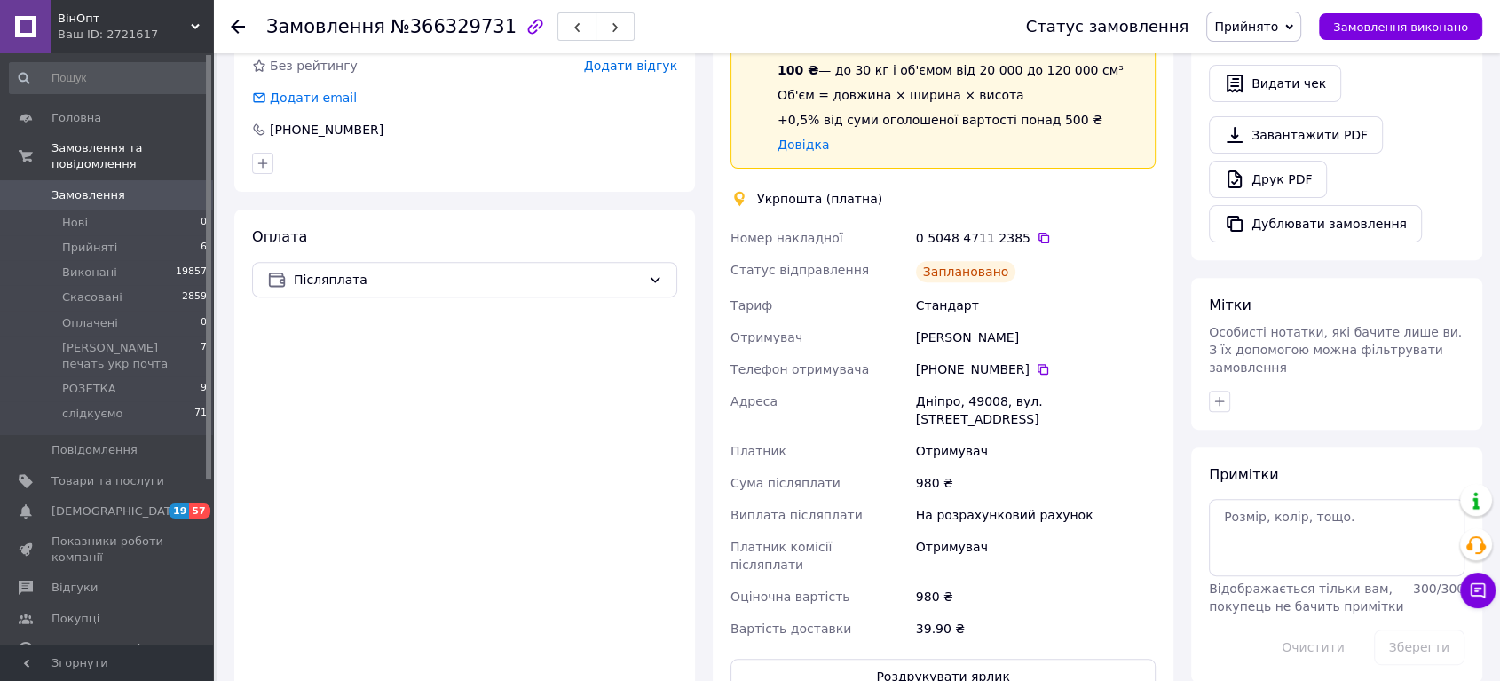
click at [1278, 22] on span "Прийнято" at bounding box center [1246, 27] width 64 height 14
click at [1342, 147] on li "[PERSON_NAME] печать укр почта" at bounding box center [1318, 142] width 223 height 27
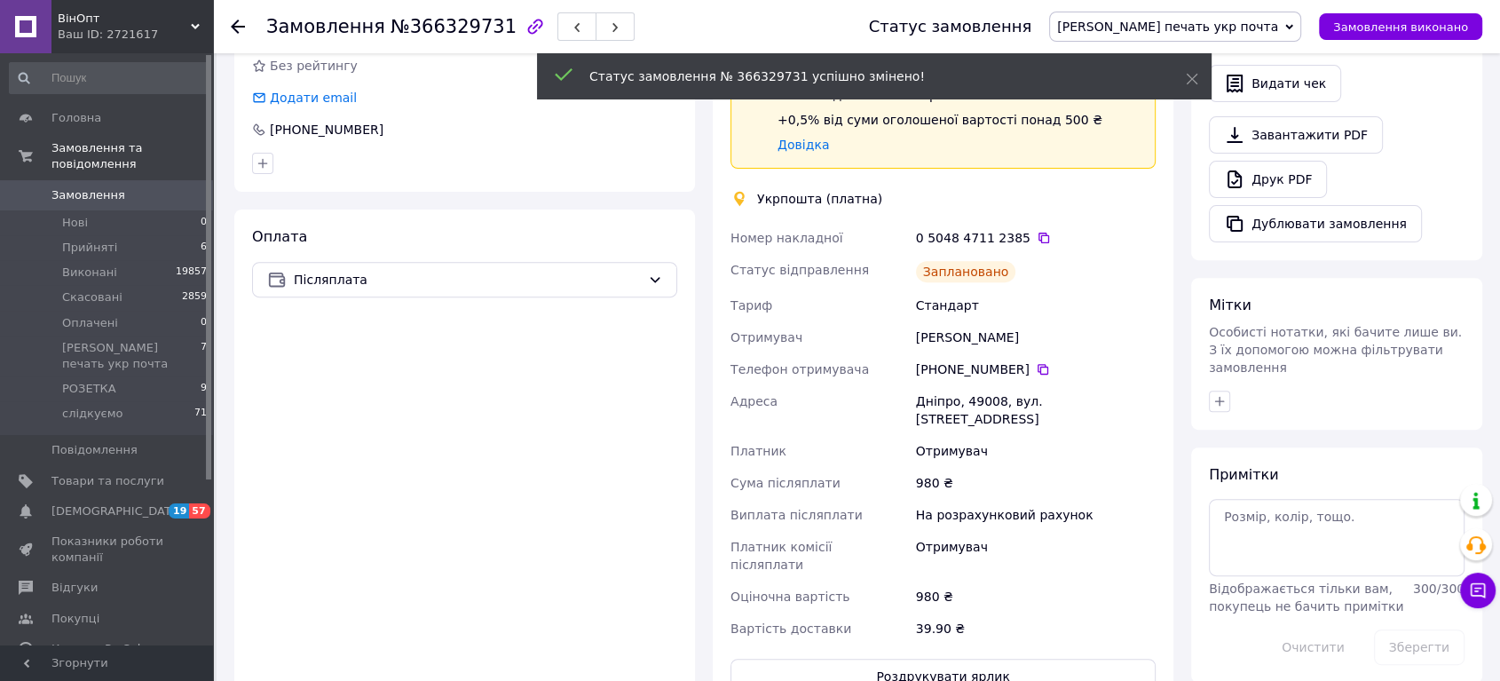
click at [233, 26] on use at bounding box center [238, 27] width 14 height 14
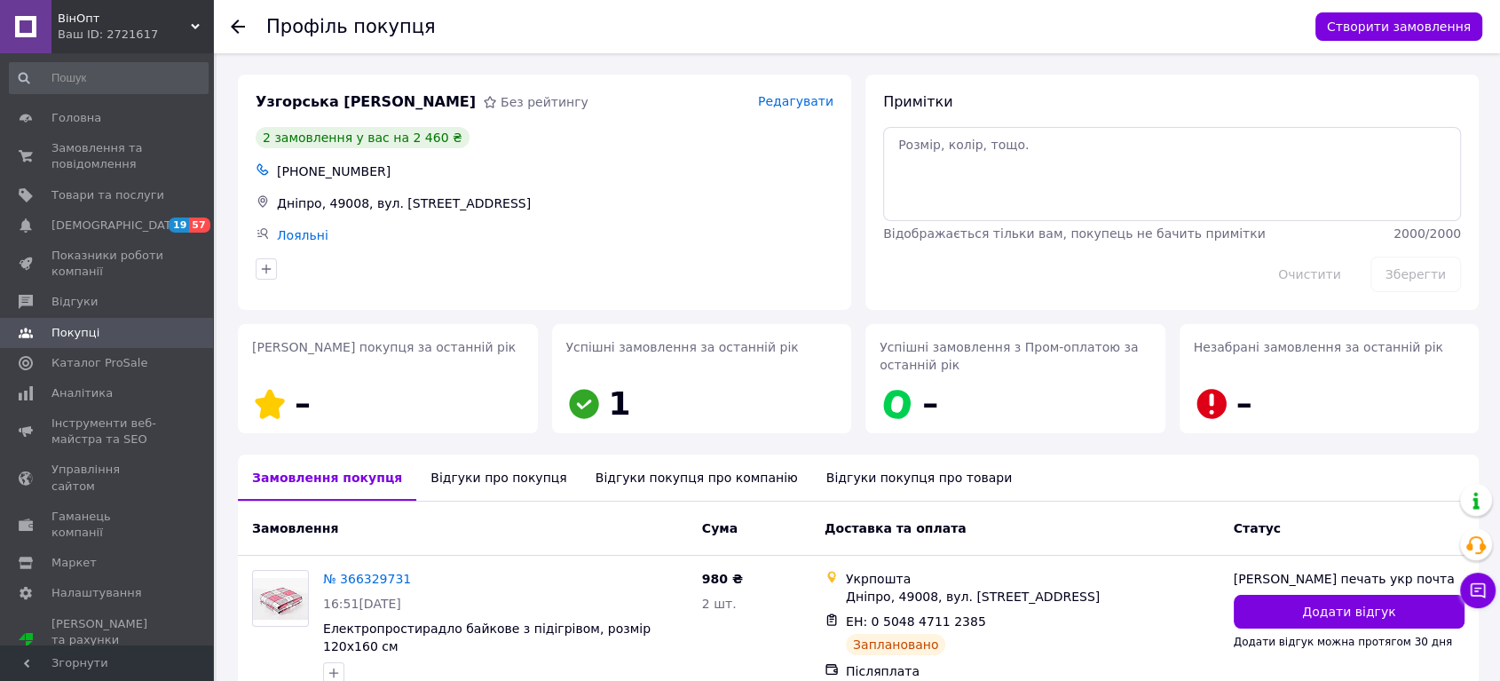
click at [243, 20] on icon at bounding box center [238, 27] width 14 height 14
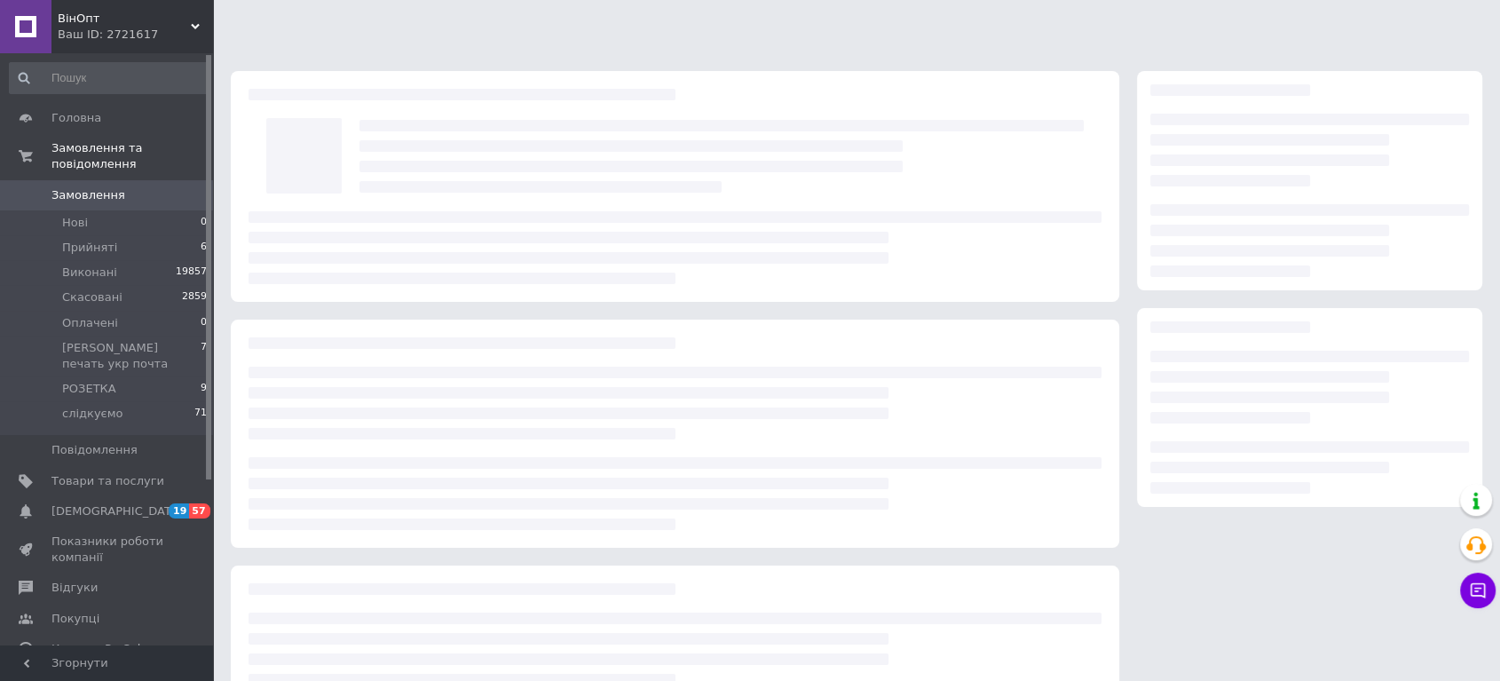
scroll to position [99, 0]
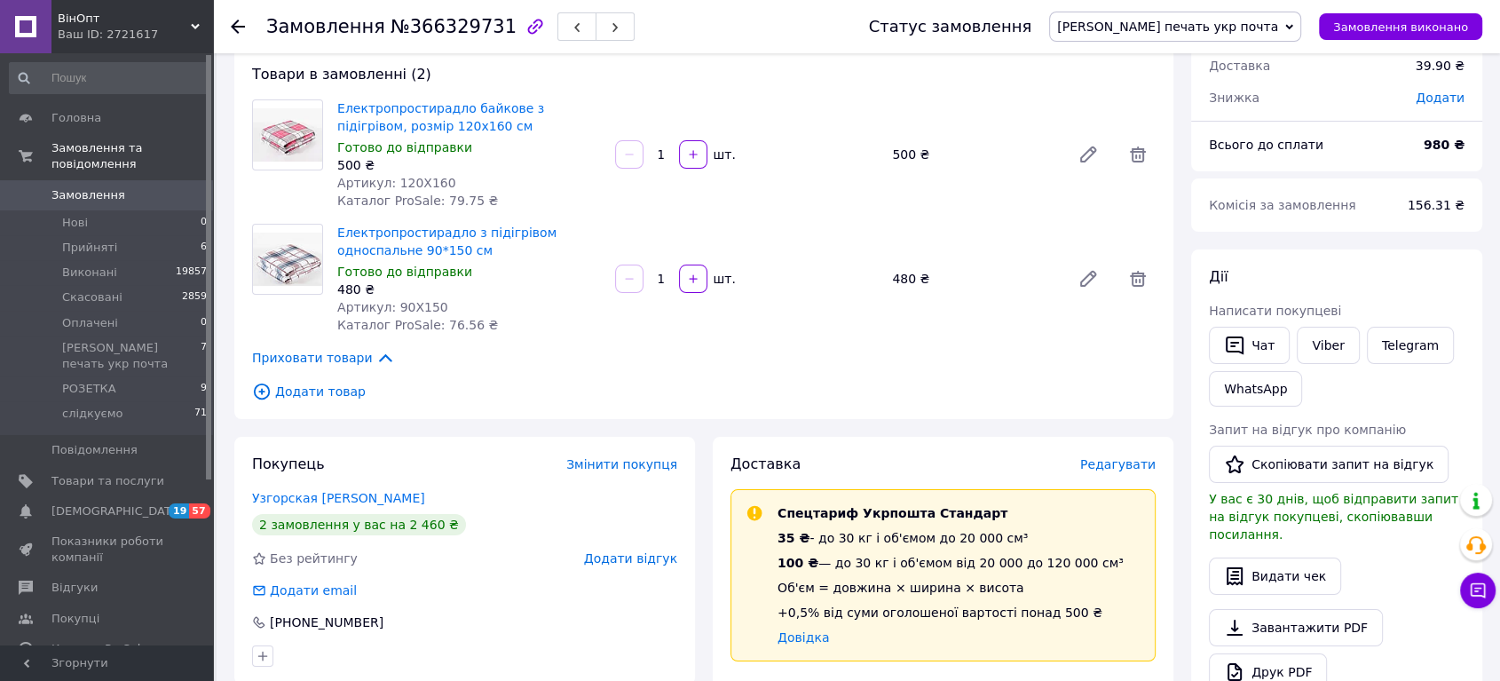
click at [230, 23] on div "Замовлення №366329731 Статус замовлення [PERSON_NAME] печать укр почта Прийнято…" at bounding box center [856, 26] width 1287 height 53
click at [235, 21] on use at bounding box center [238, 27] width 14 height 14
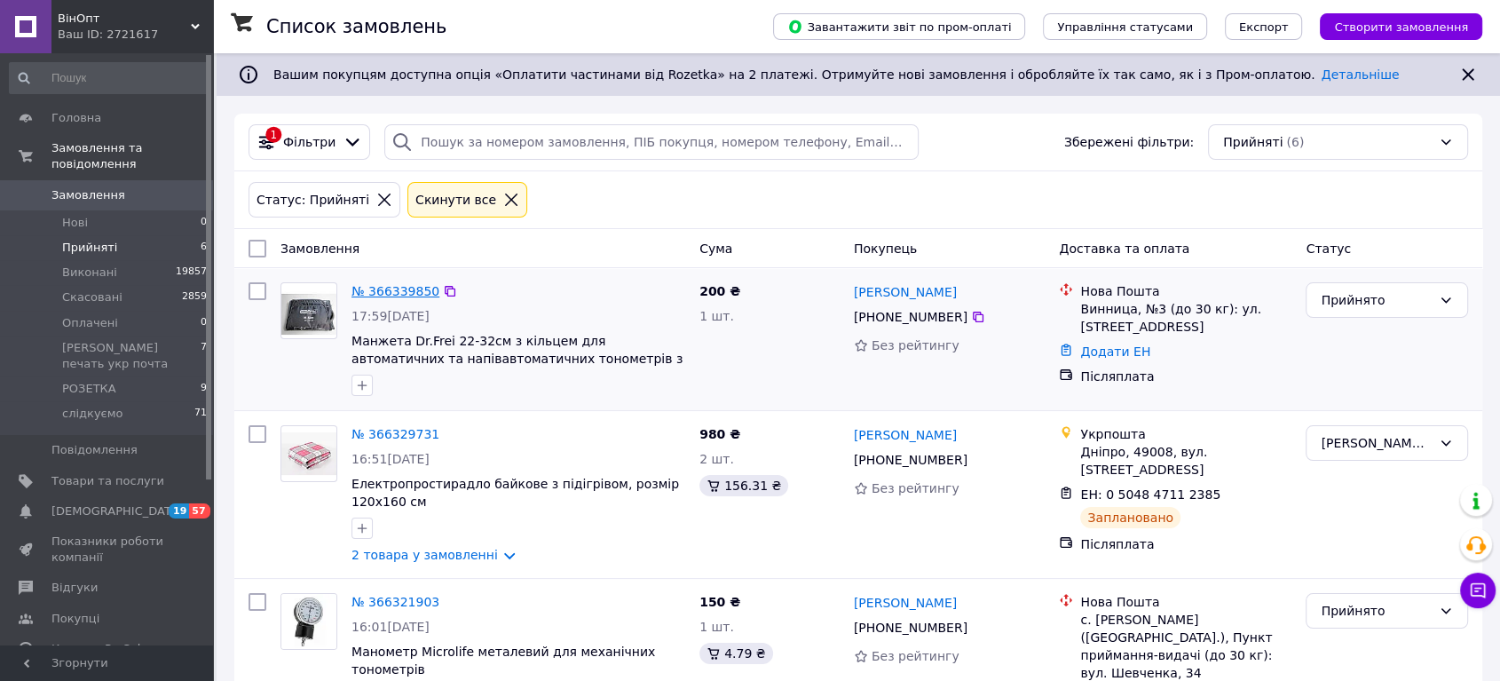
click at [397, 288] on link "№ 366339850" at bounding box center [395, 291] width 88 height 14
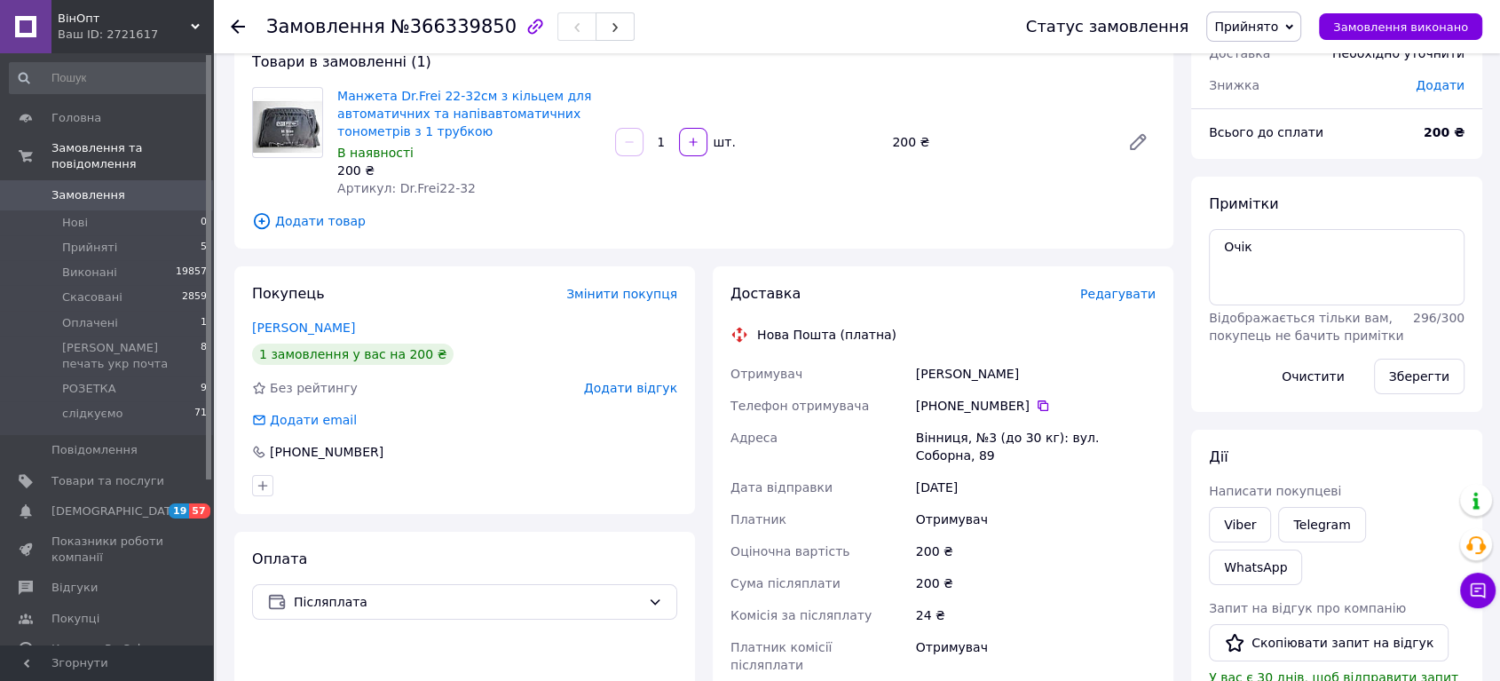
scroll to position [99, 0]
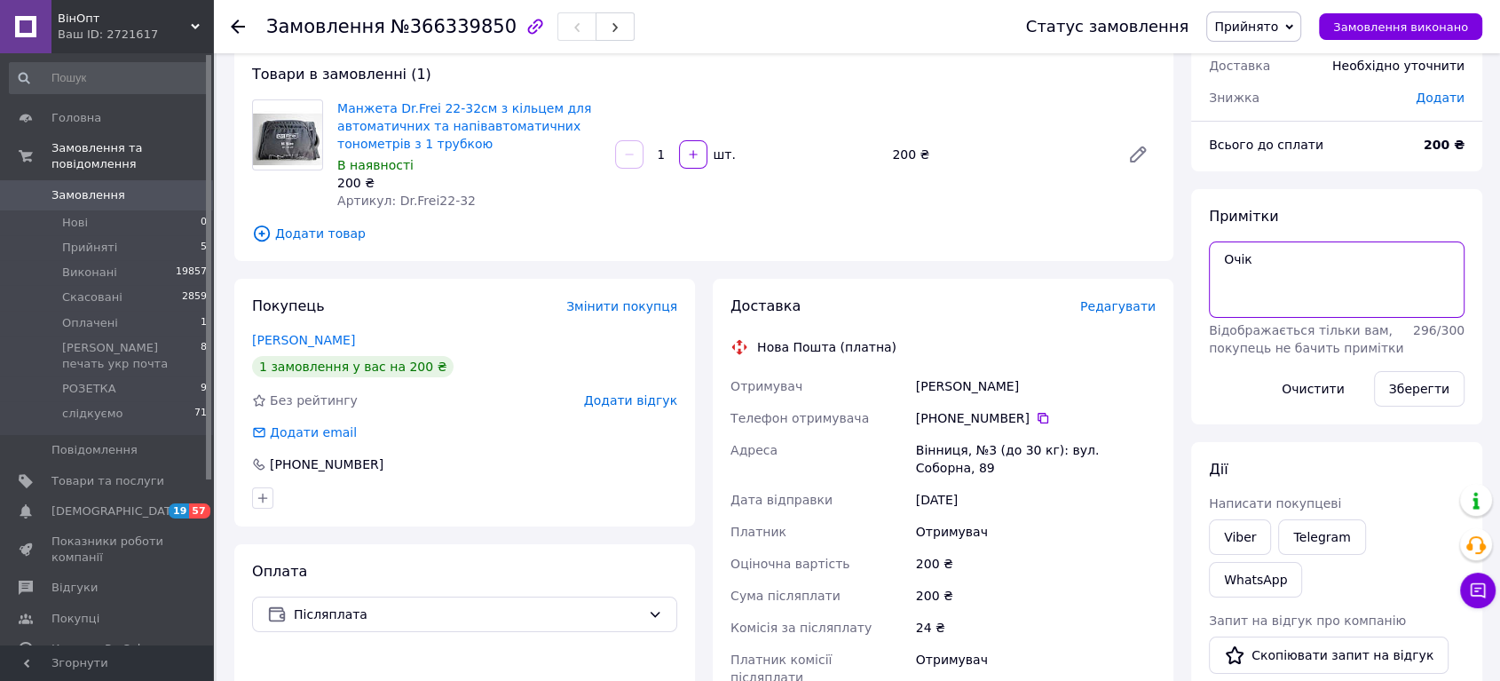
drag, startPoint x: 1251, startPoint y: 261, endPoint x: 1215, endPoint y: 259, distance: 35.5
click at [1215, 259] on textarea "Очік" at bounding box center [1337, 279] width 256 height 76
type textarea "самовивіз"
click at [1409, 382] on button "Зберегти" at bounding box center [1419, 389] width 91 height 36
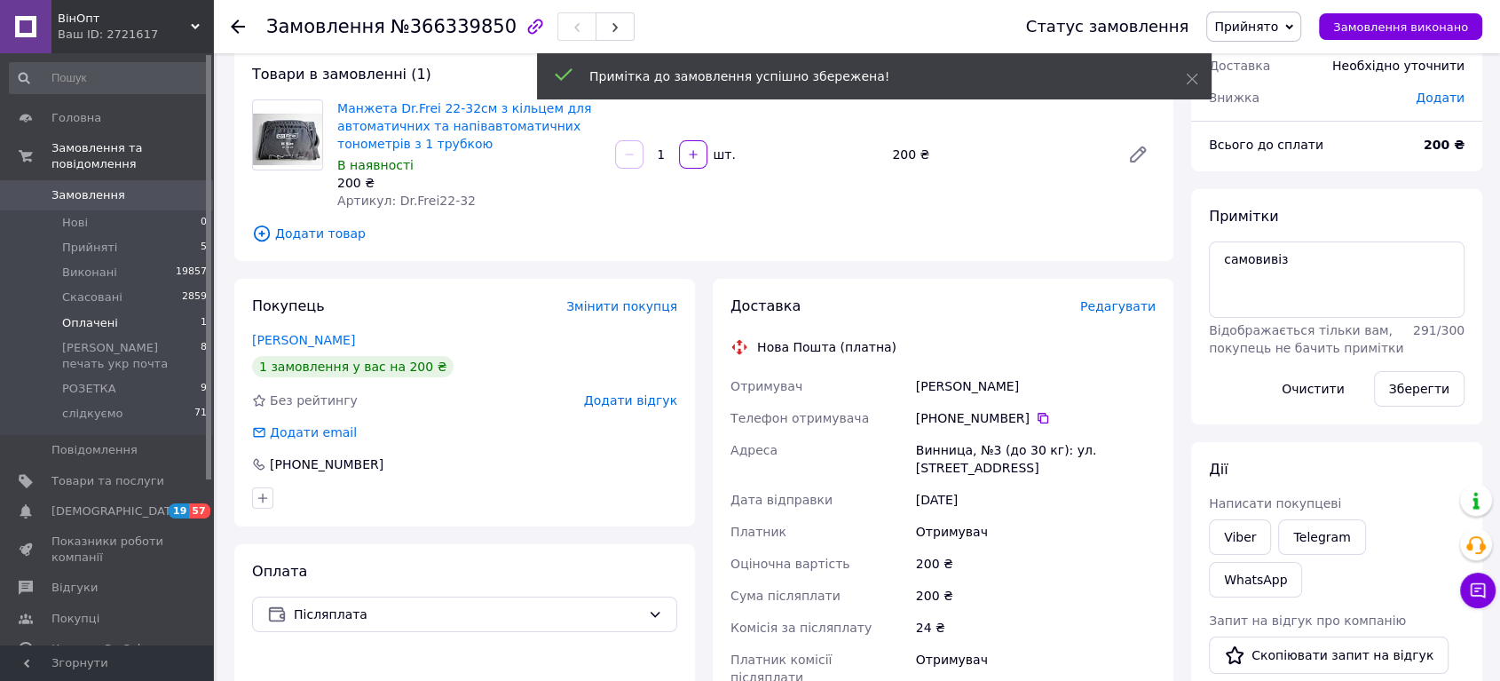
click at [113, 311] on li "Оплачені 1" at bounding box center [108, 323] width 217 height 25
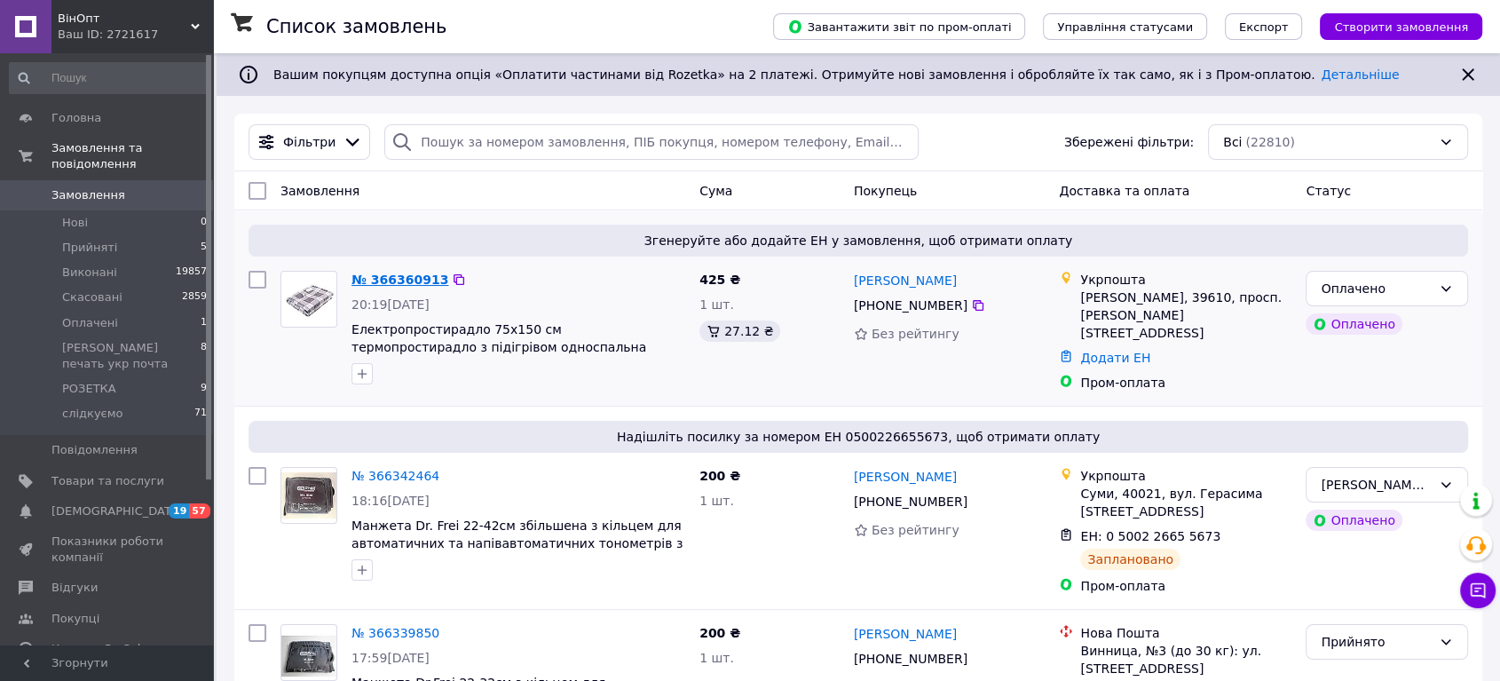
click at [417, 272] on link "№ 366360913" at bounding box center [399, 279] width 97 height 14
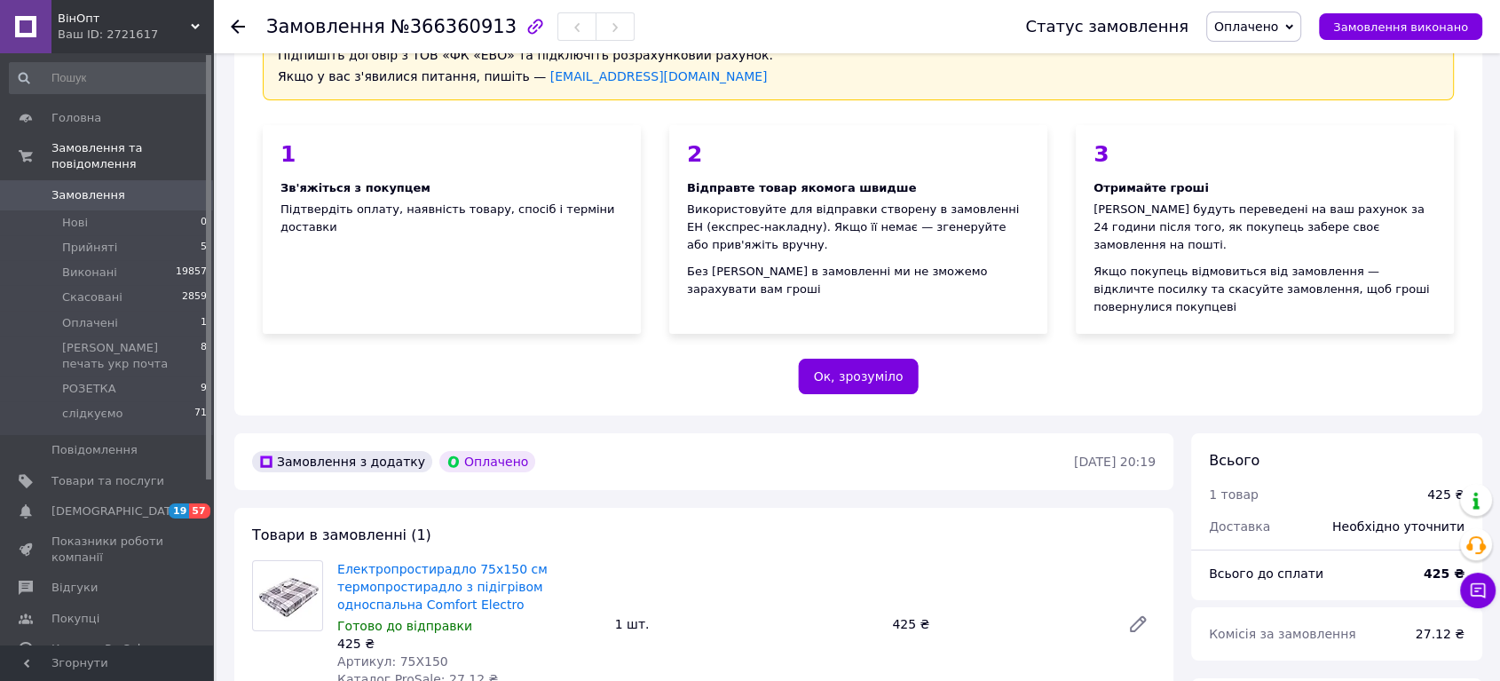
scroll to position [394, 0]
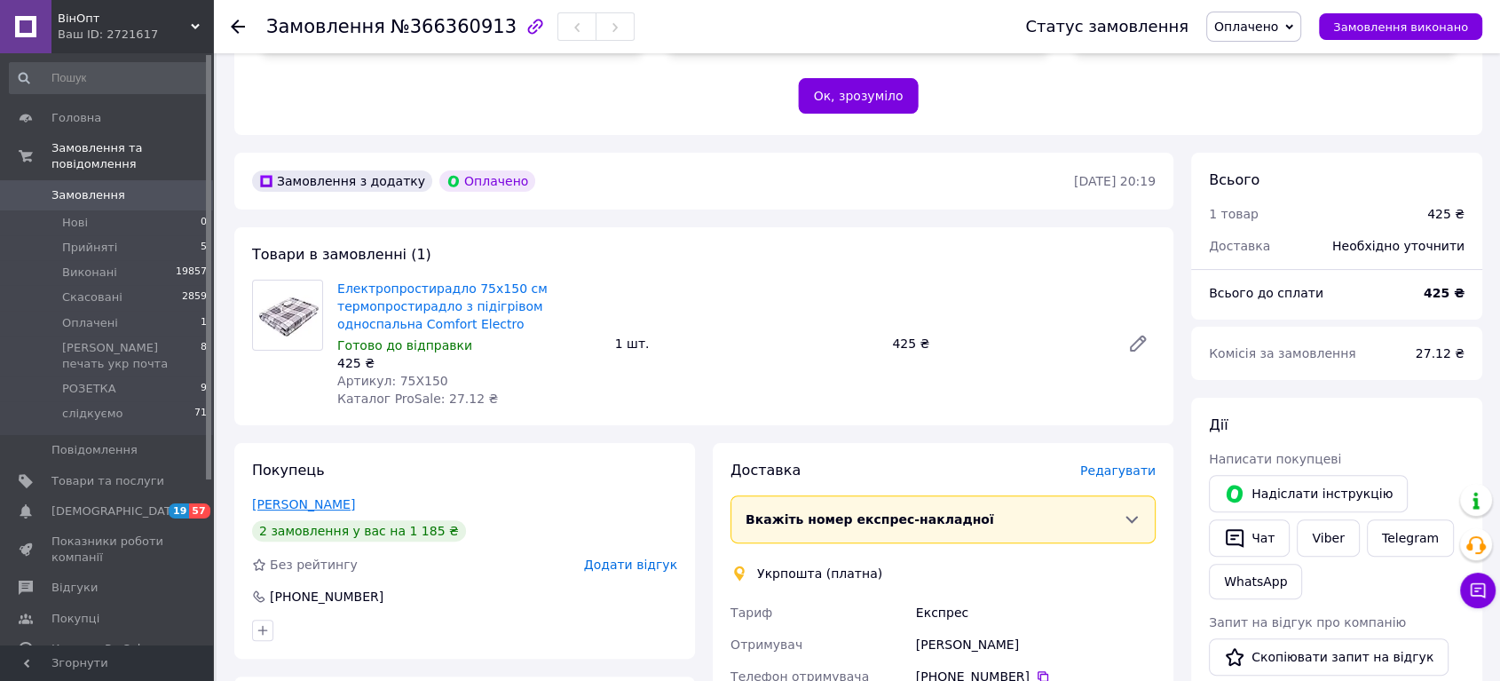
click at [334, 497] on link "[PERSON_NAME]" at bounding box center [303, 504] width 103 height 14
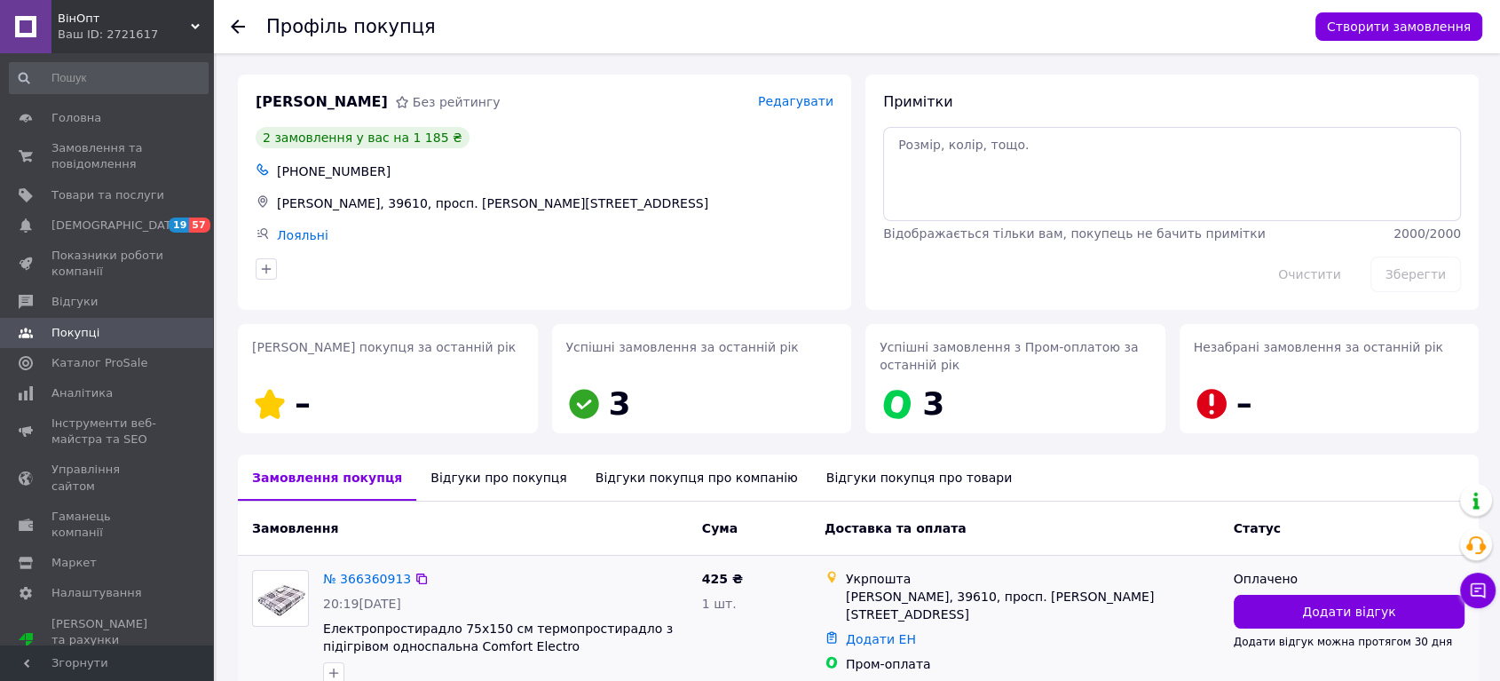
scroll to position [237, 0]
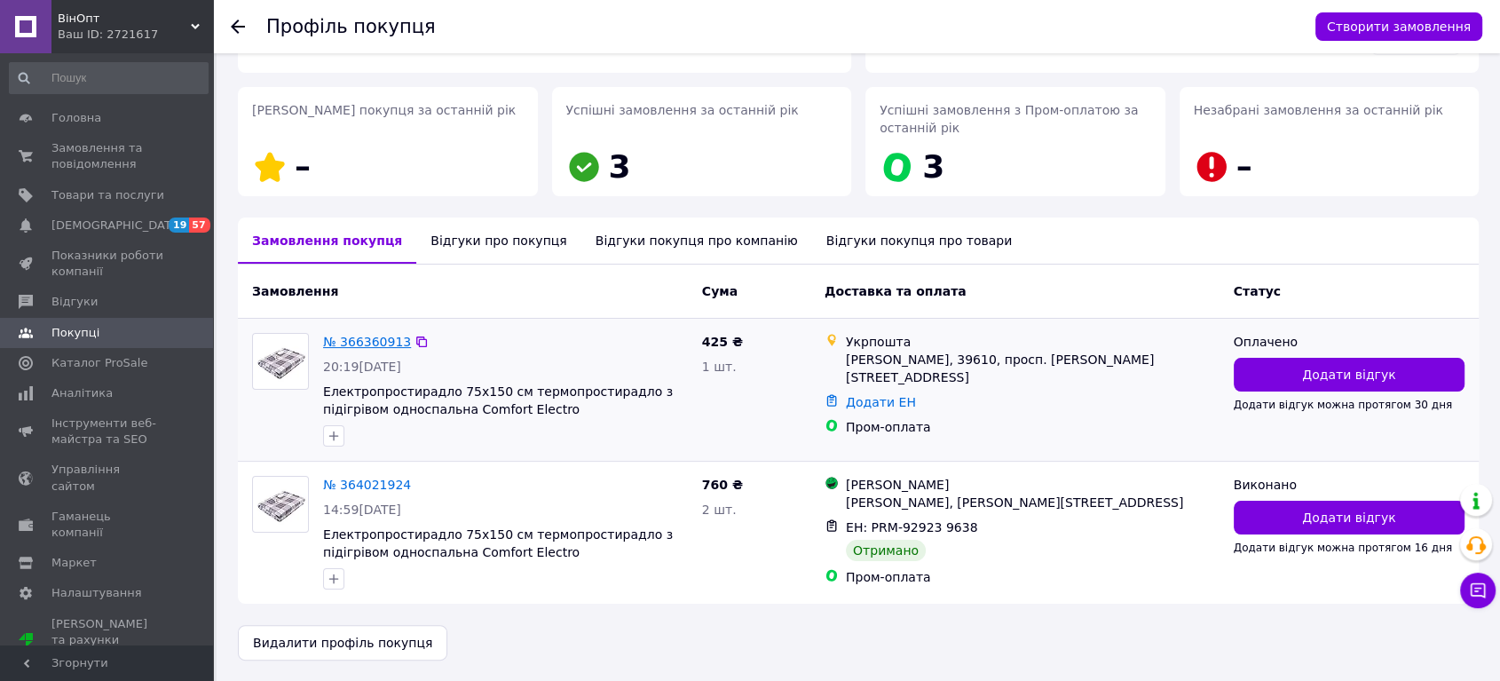
click at [370, 340] on link "№ 366360913" at bounding box center [367, 342] width 88 height 14
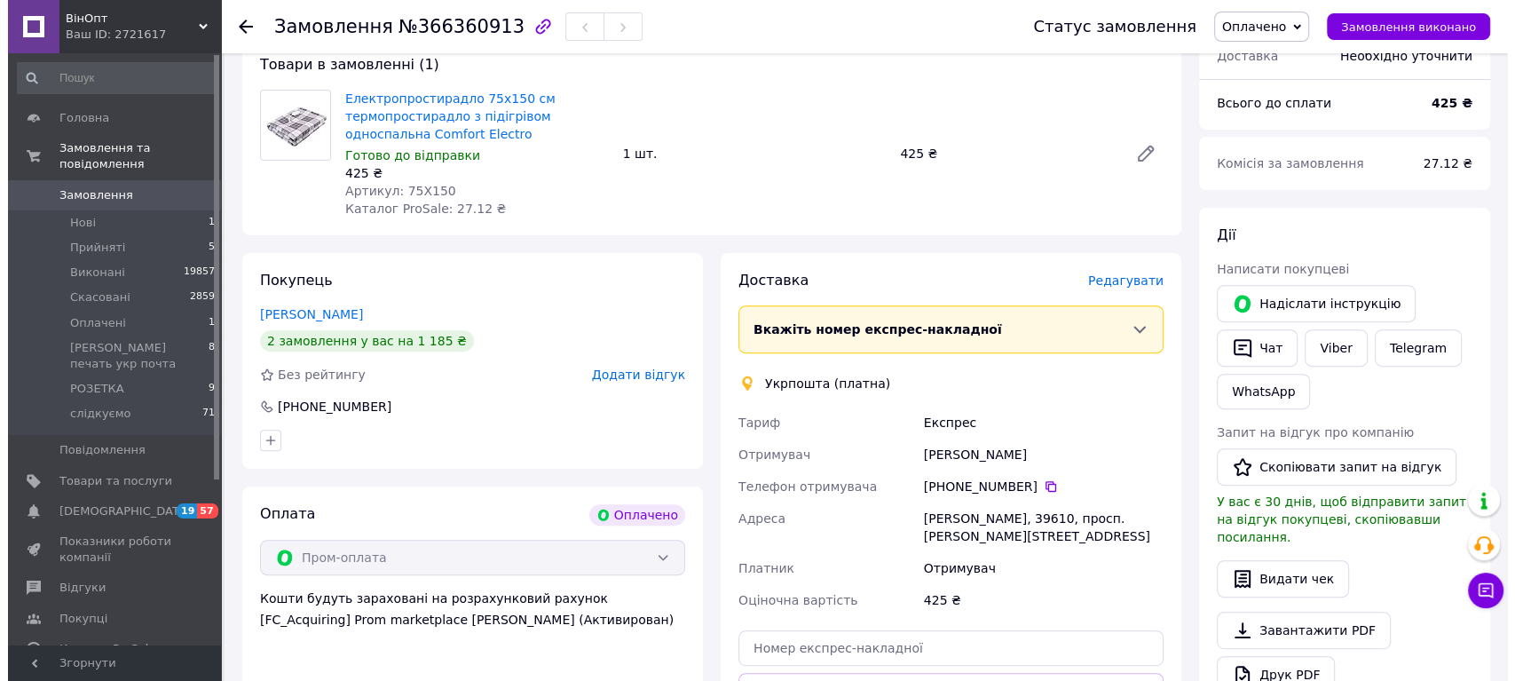
scroll to position [591, 0]
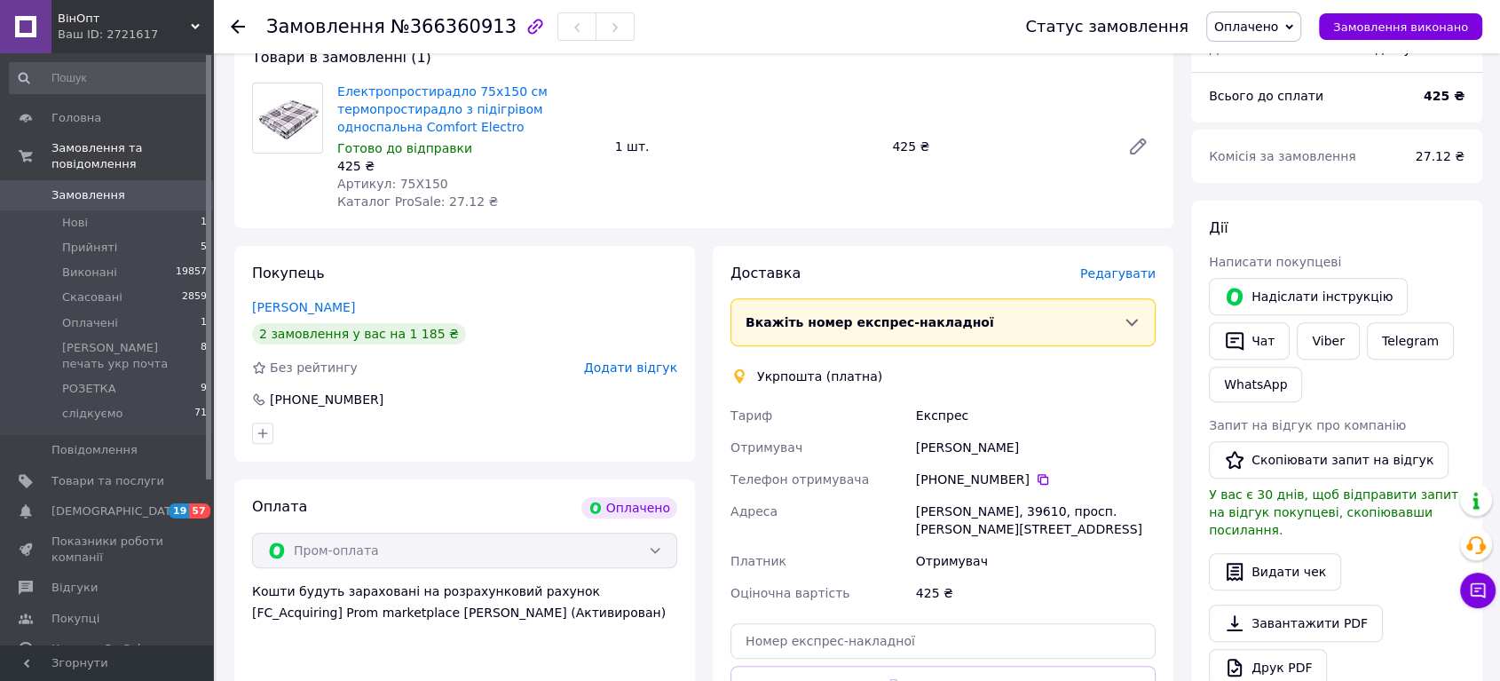
click at [1119, 266] on span "Редагувати" at bounding box center [1117, 273] width 75 height 14
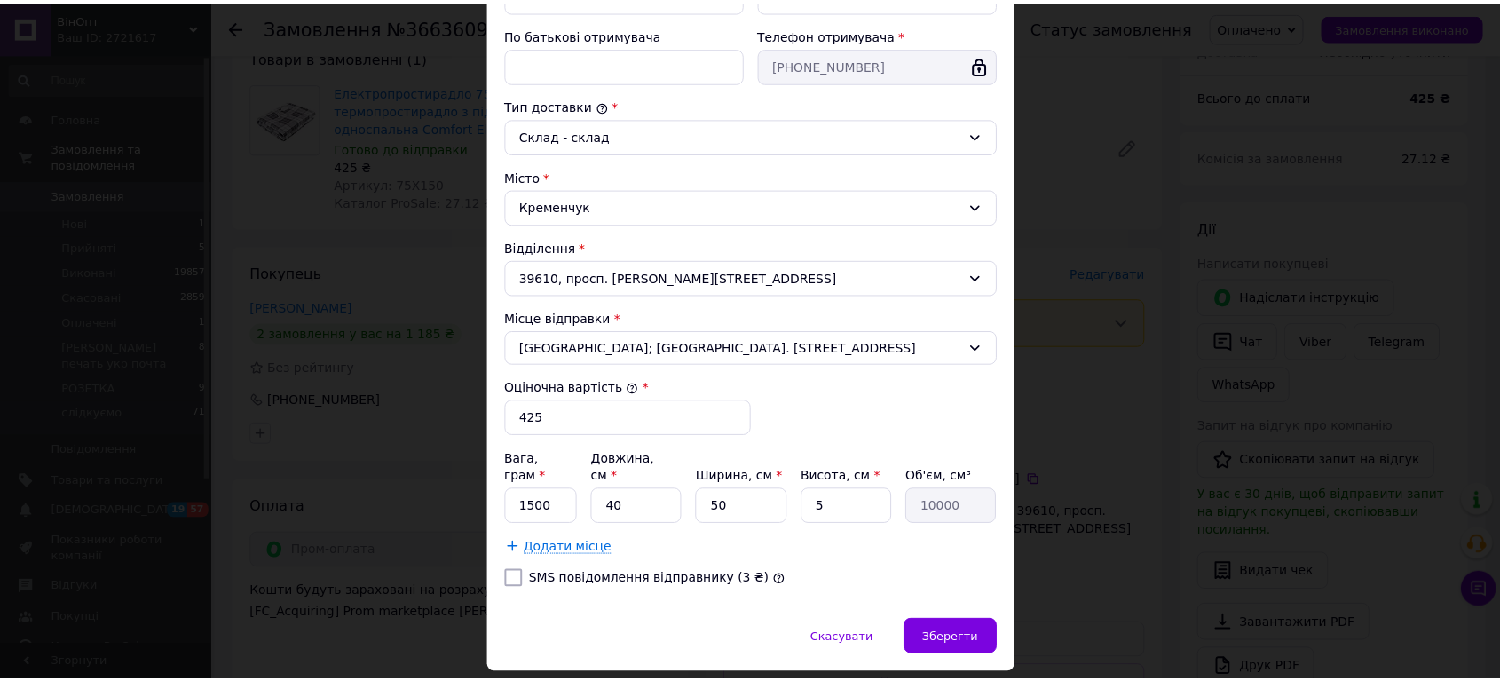
scroll to position [426, 0]
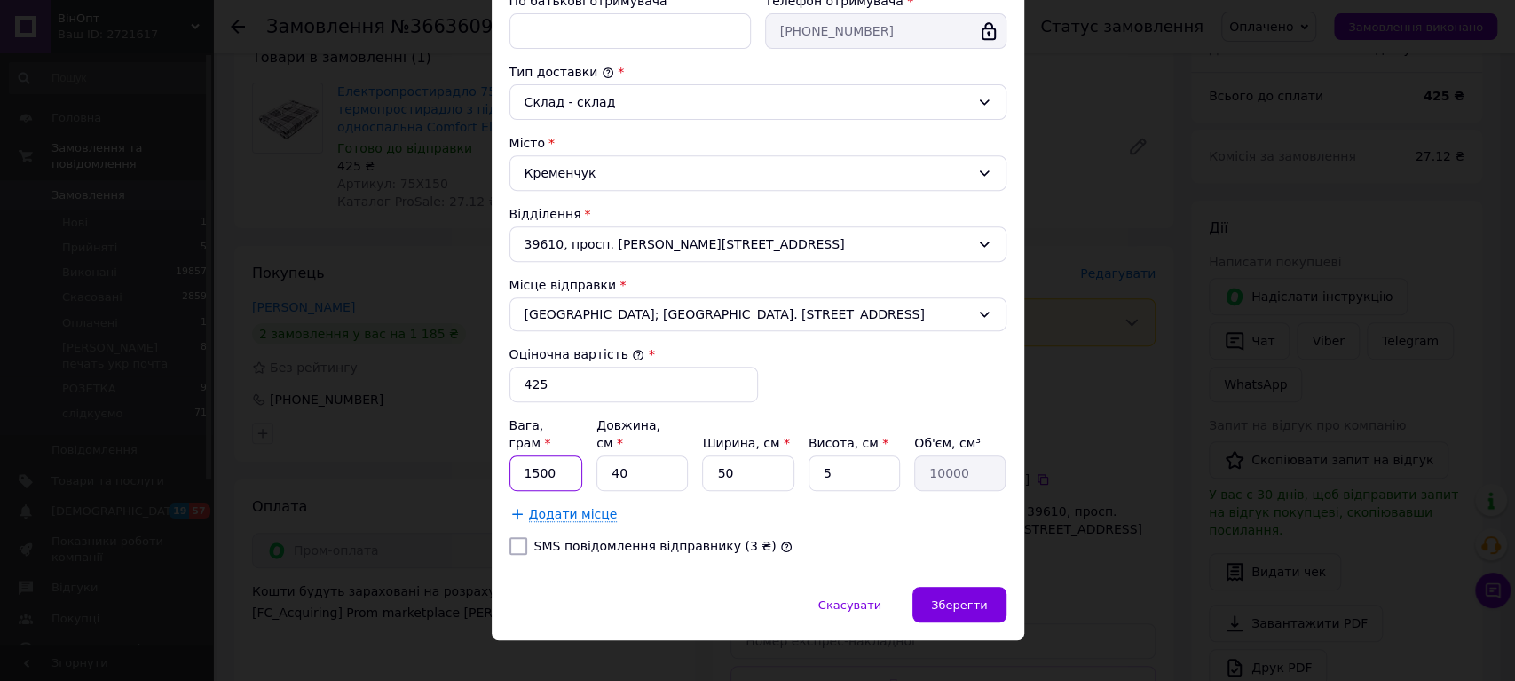
click at [526, 456] on input "1500" at bounding box center [546, 473] width 74 height 36
type input "1200"
click at [948, 587] on div "Зберегти" at bounding box center [958, 605] width 93 height 36
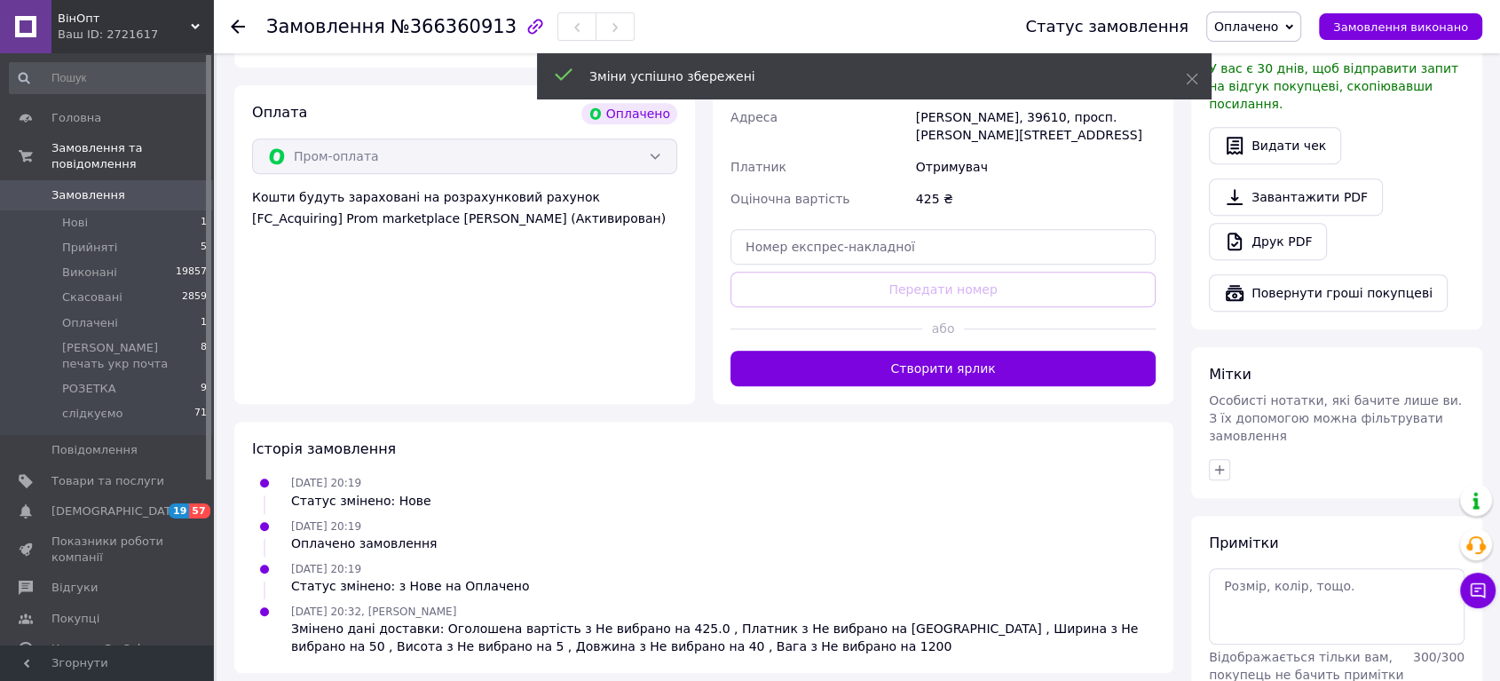
scroll to position [986, 0]
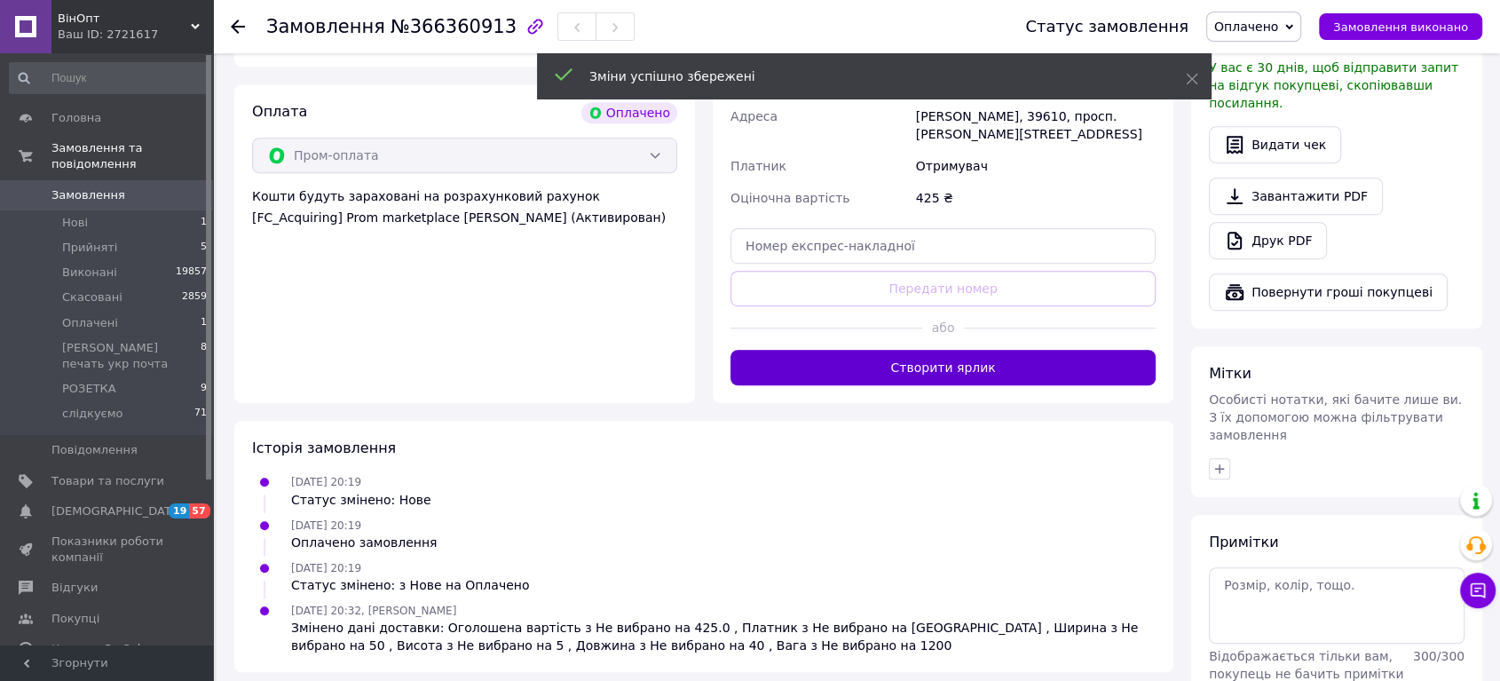
click at [976, 350] on button "Створити ярлик" at bounding box center [943, 368] width 425 height 36
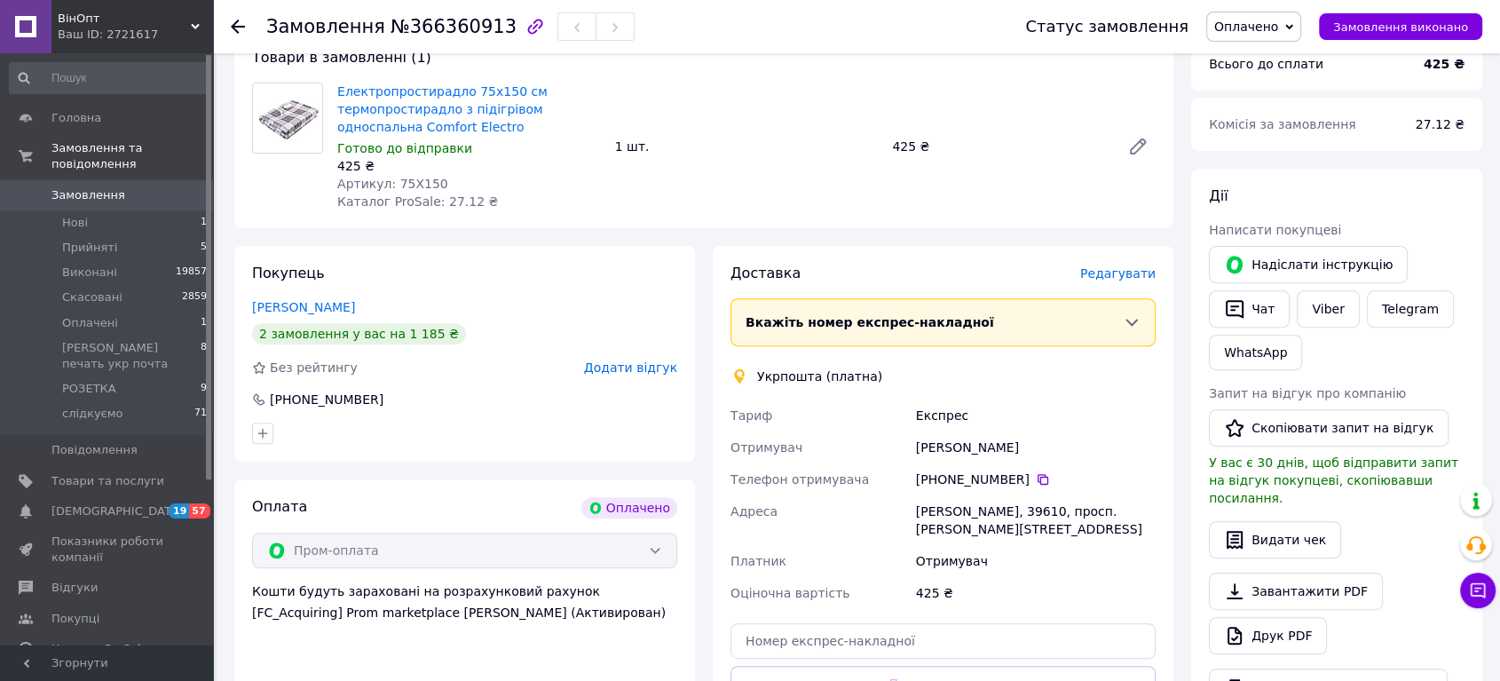
scroll to position [493, 0]
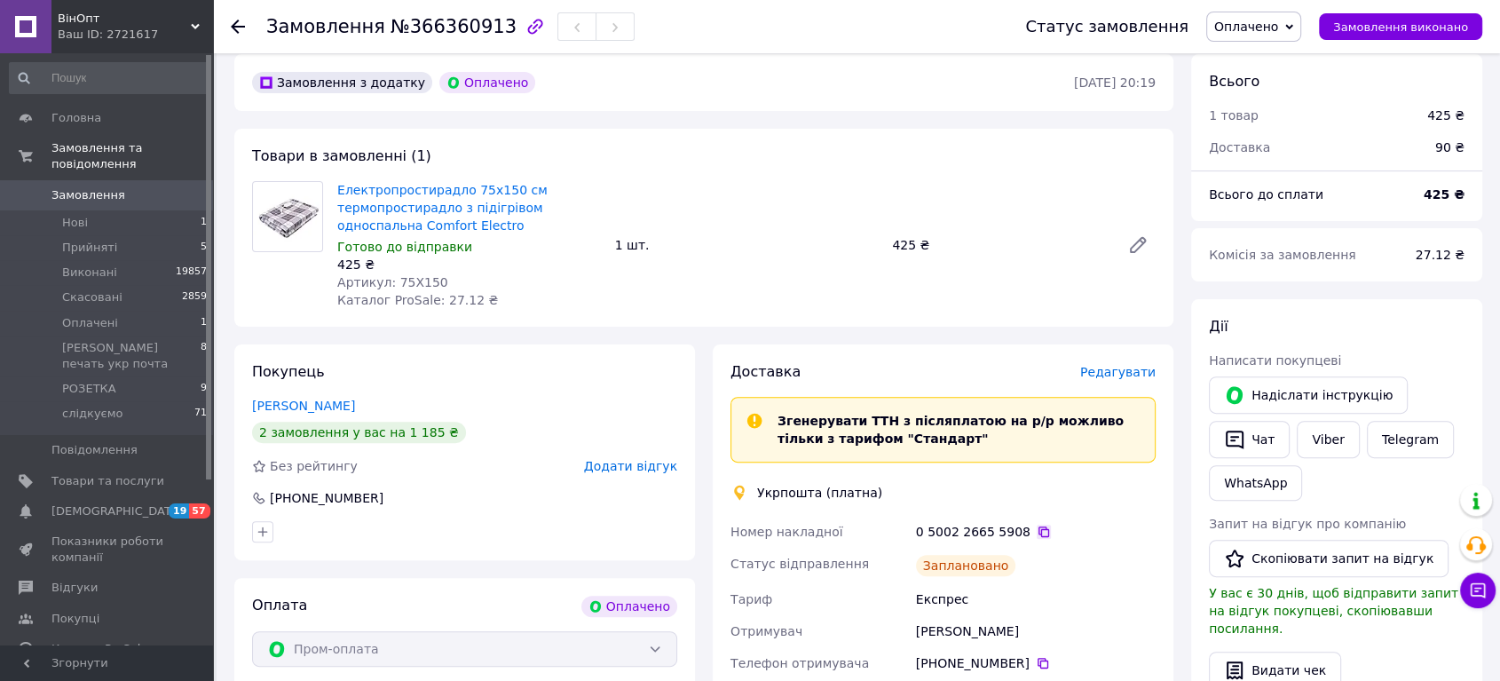
click at [1039, 526] on icon at bounding box center [1044, 531] width 11 height 11
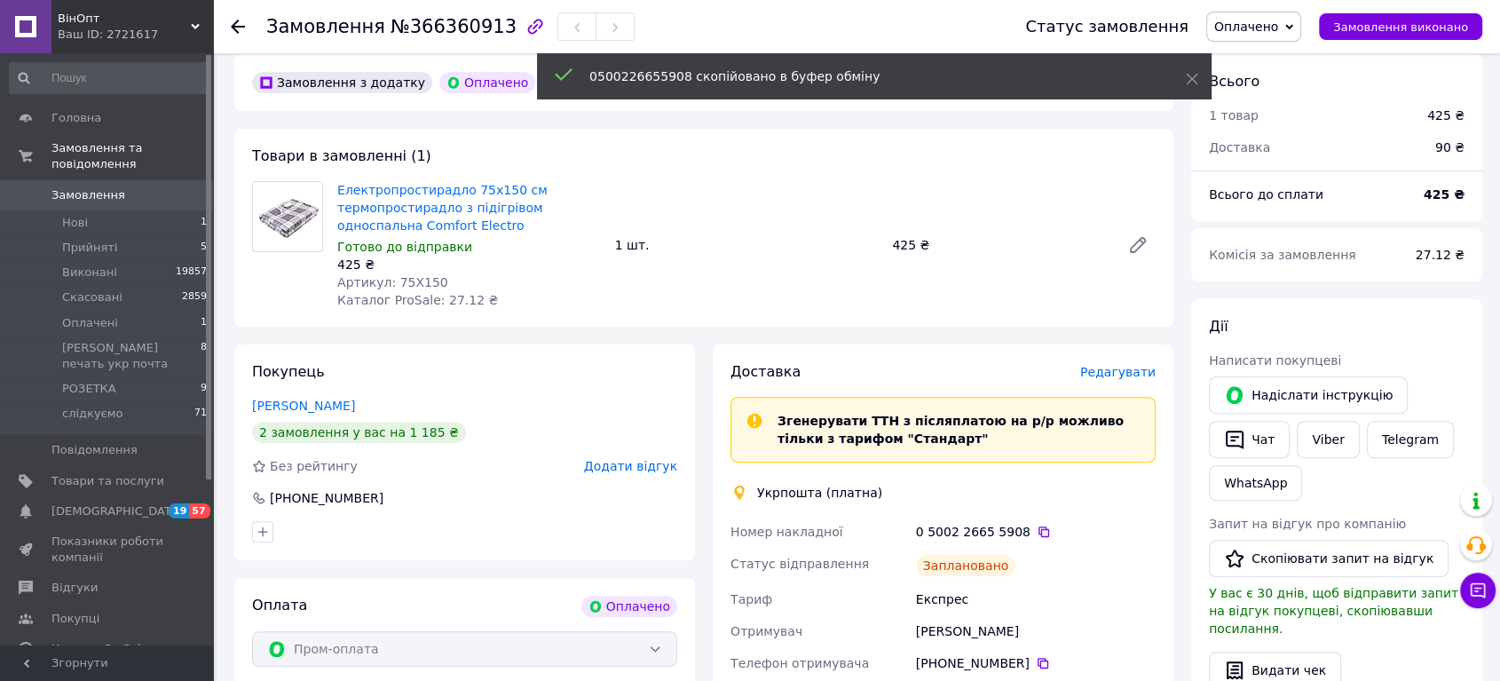
click at [1275, 32] on span "Оплачено" at bounding box center [1246, 27] width 64 height 14
click at [1307, 141] on li "[PERSON_NAME] печать укр почта" at bounding box center [1318, 142] width 223 height 27
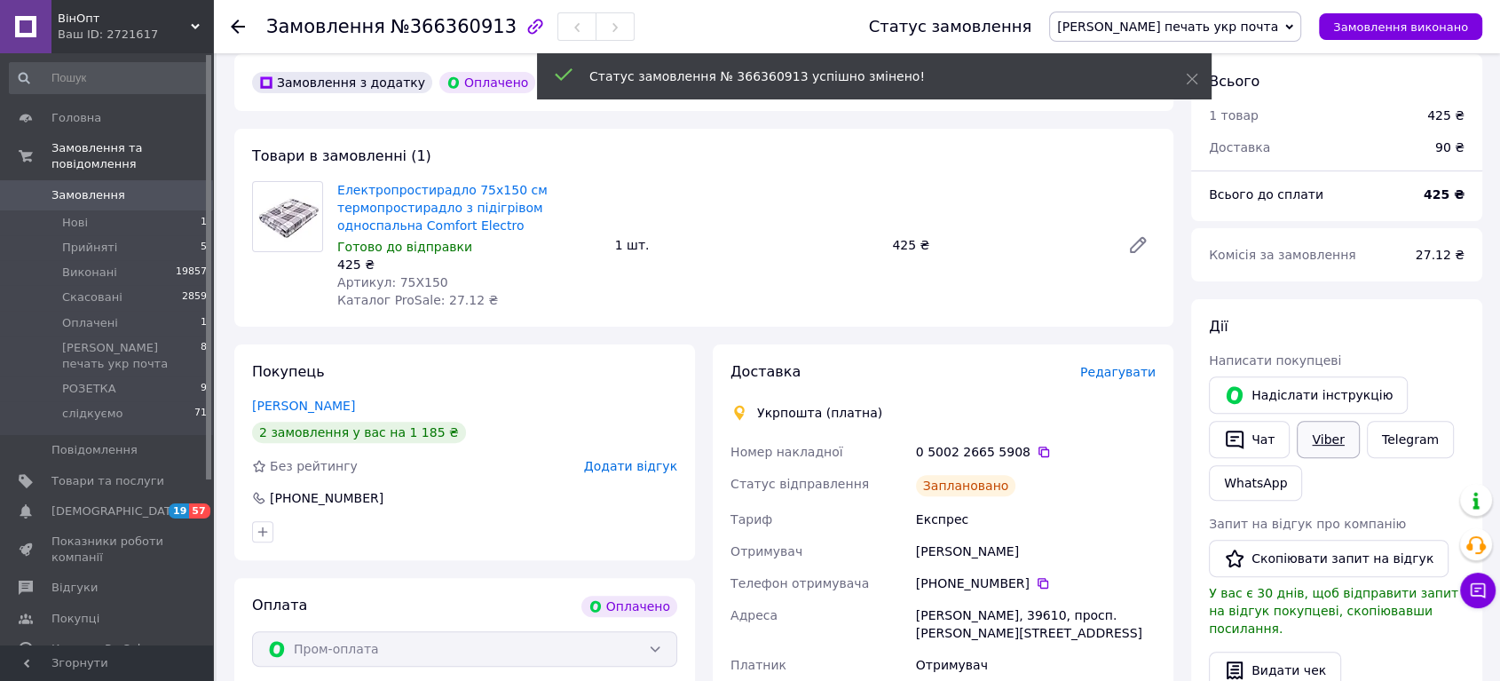
click at [1319, 427] on link "Viber" at bounding box center [1328, 439] width 62 height 37
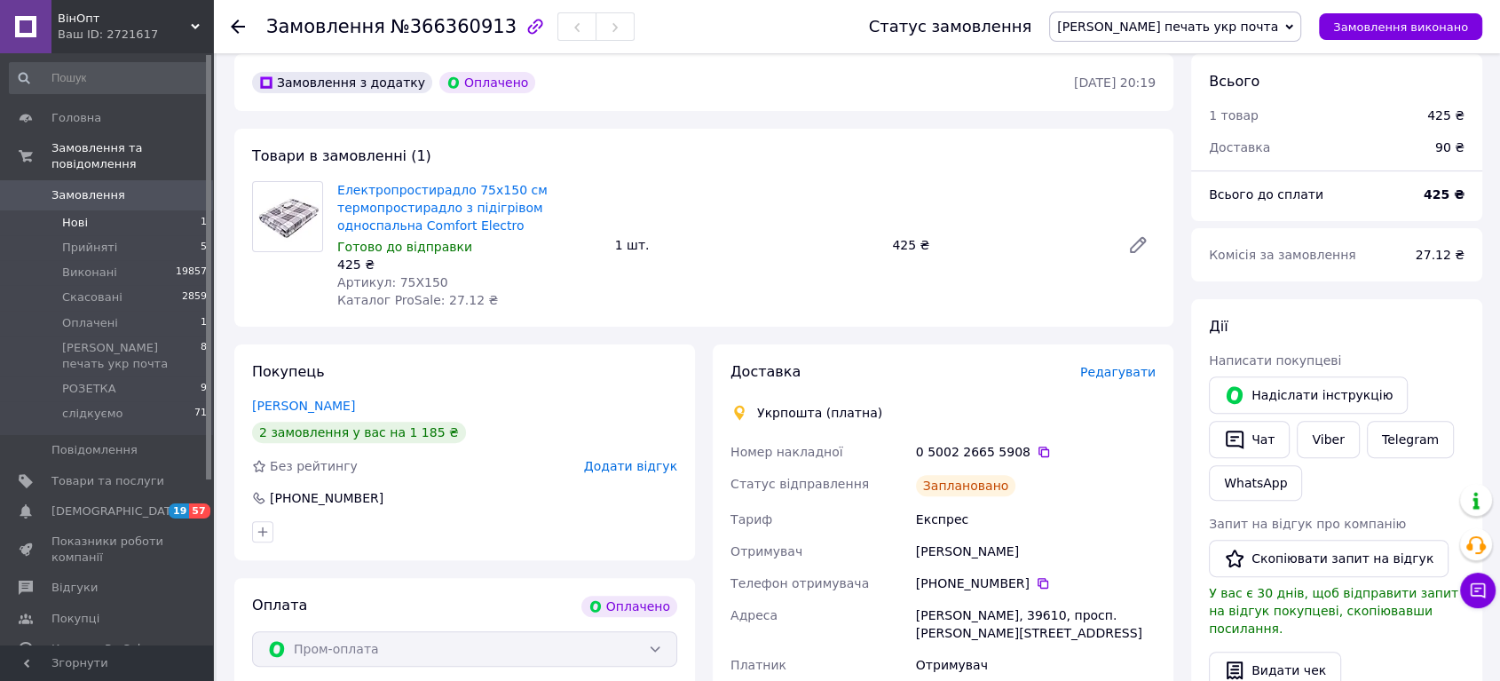
click at [105, 210] on li "Нові 1" at bounding box center [108, 222] width 217 height 25
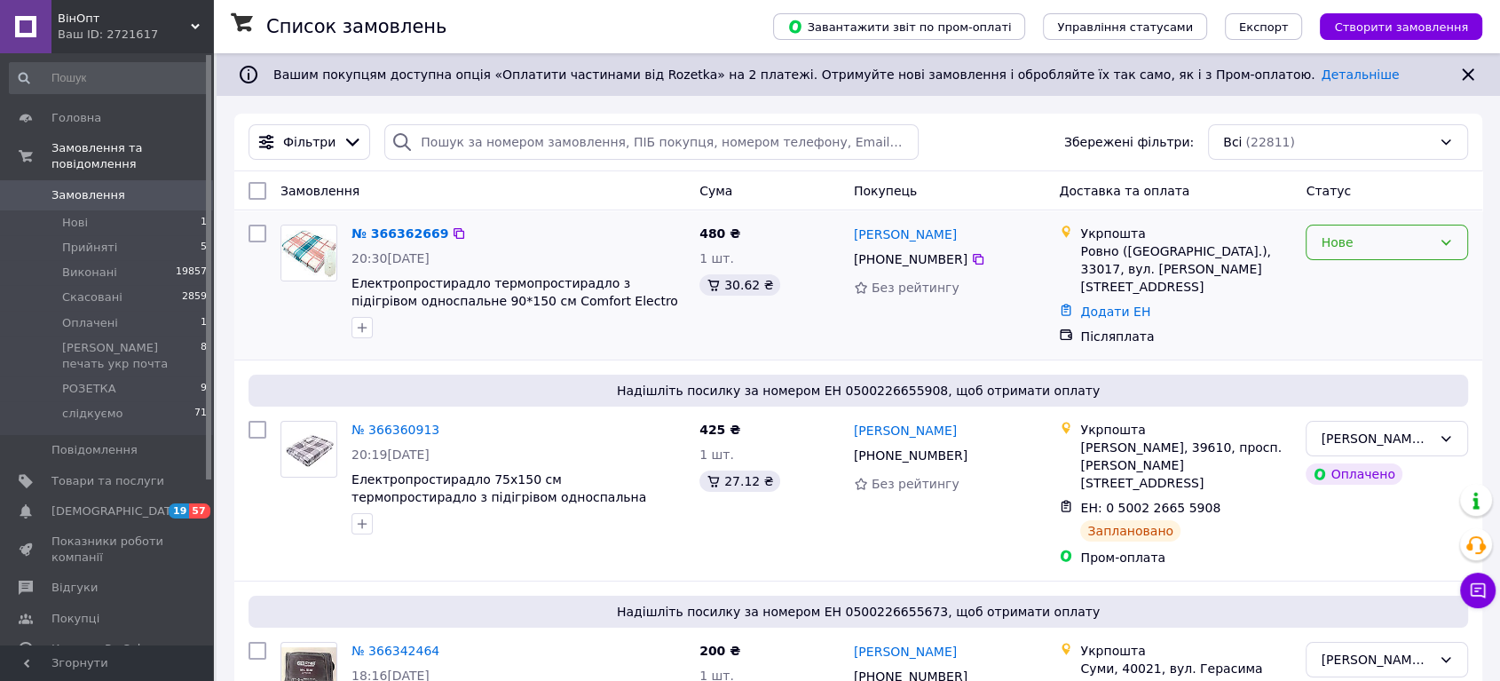
click at [1437, 242] on div "Нове" at bounding box center [1387, 243] width 162 height 36
click at [1378, 283] on li "Прийнято" at bounding box center [1387, 281] width 161 height 32
click at [88, 240] on span "Прийняті" at bounding box center [89, 248] width 55 height 16
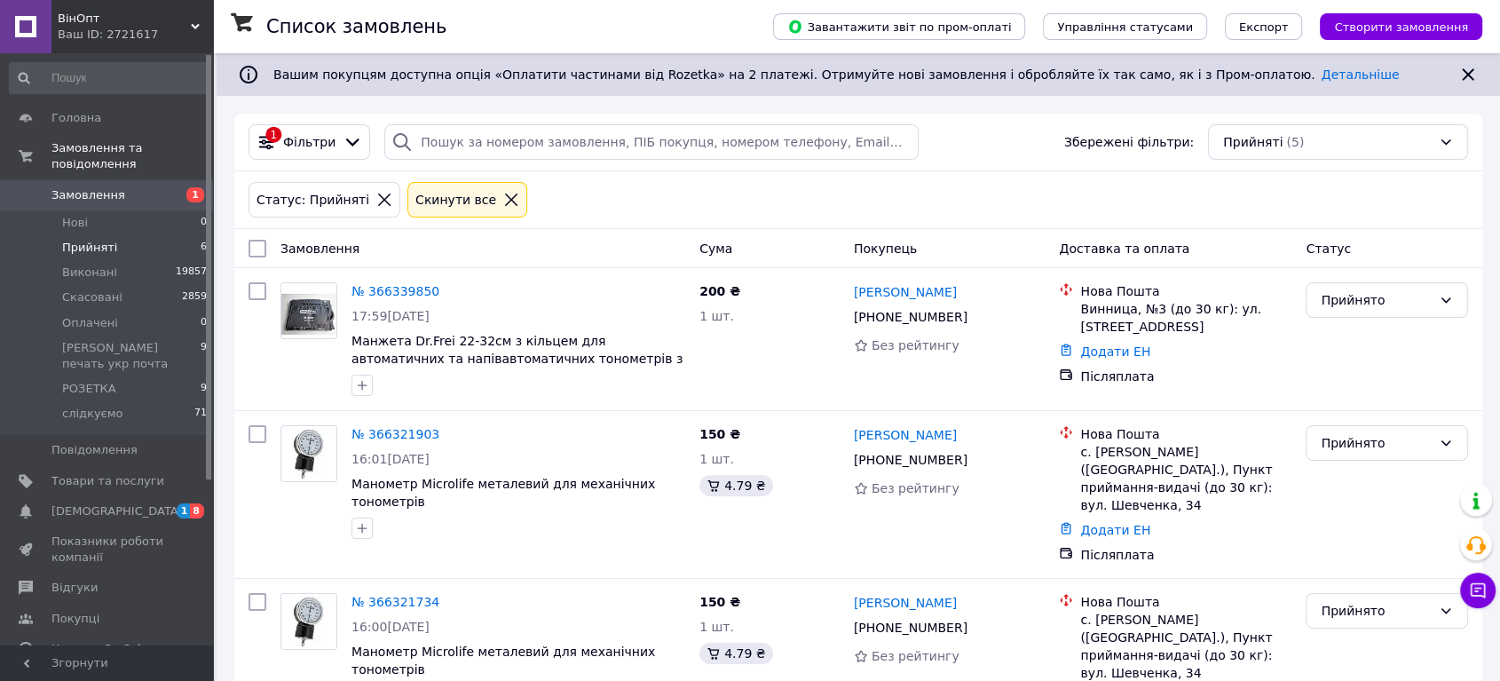
click at [107, 187] on span "Замовлення" at bounding box center [88, 195] width 74 height 16
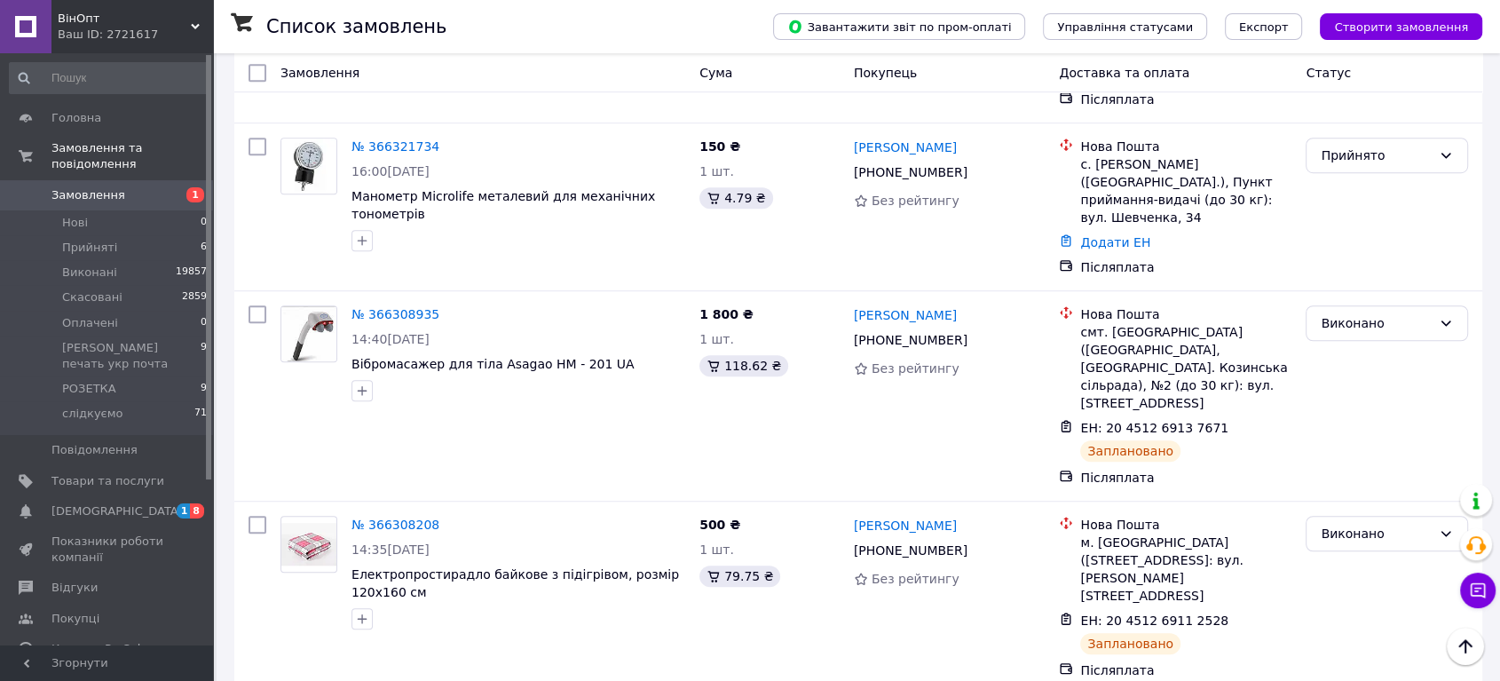
scroll to position [1085, 0]
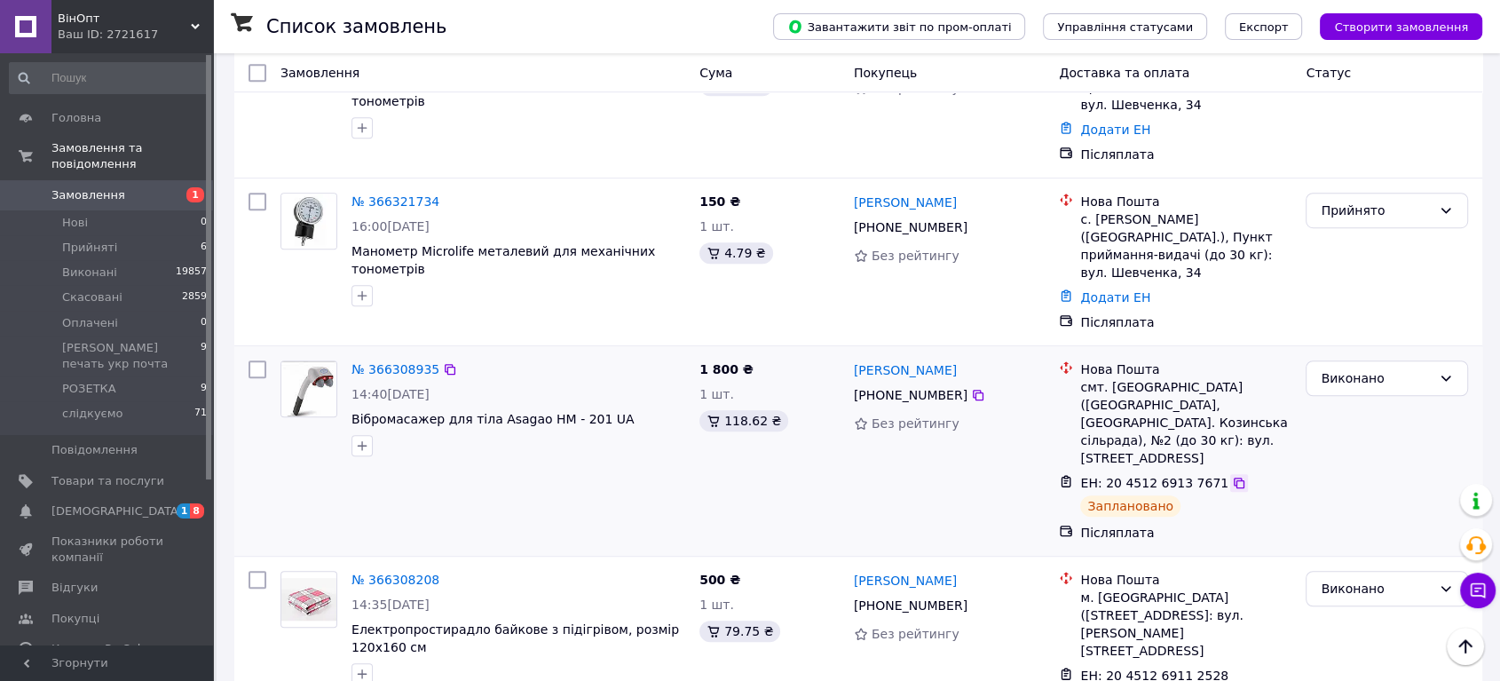
click at [1234, 478] on icon at bounding box center [1239, 483] width 11 height 11
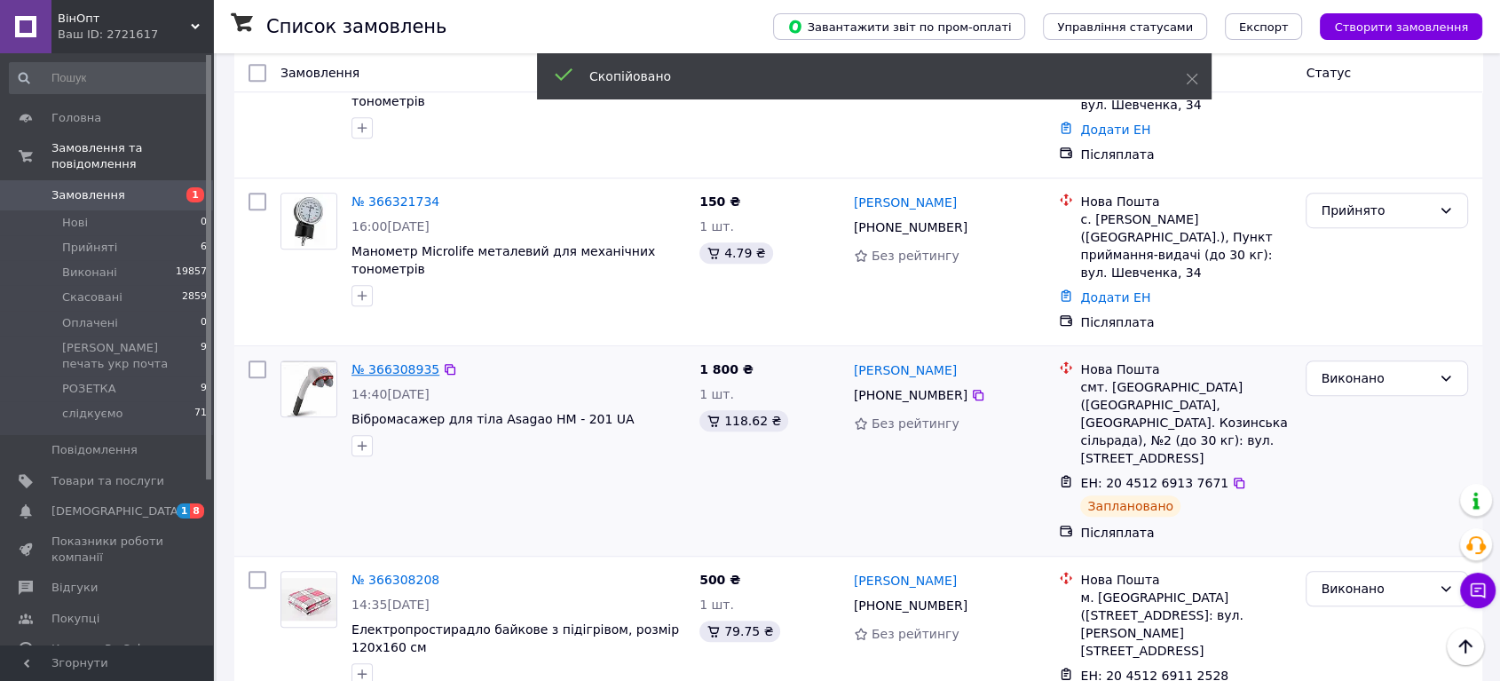
click at [391, 362] on link "№ 366308935" at bounding box center [395, 369] width 88 height 14
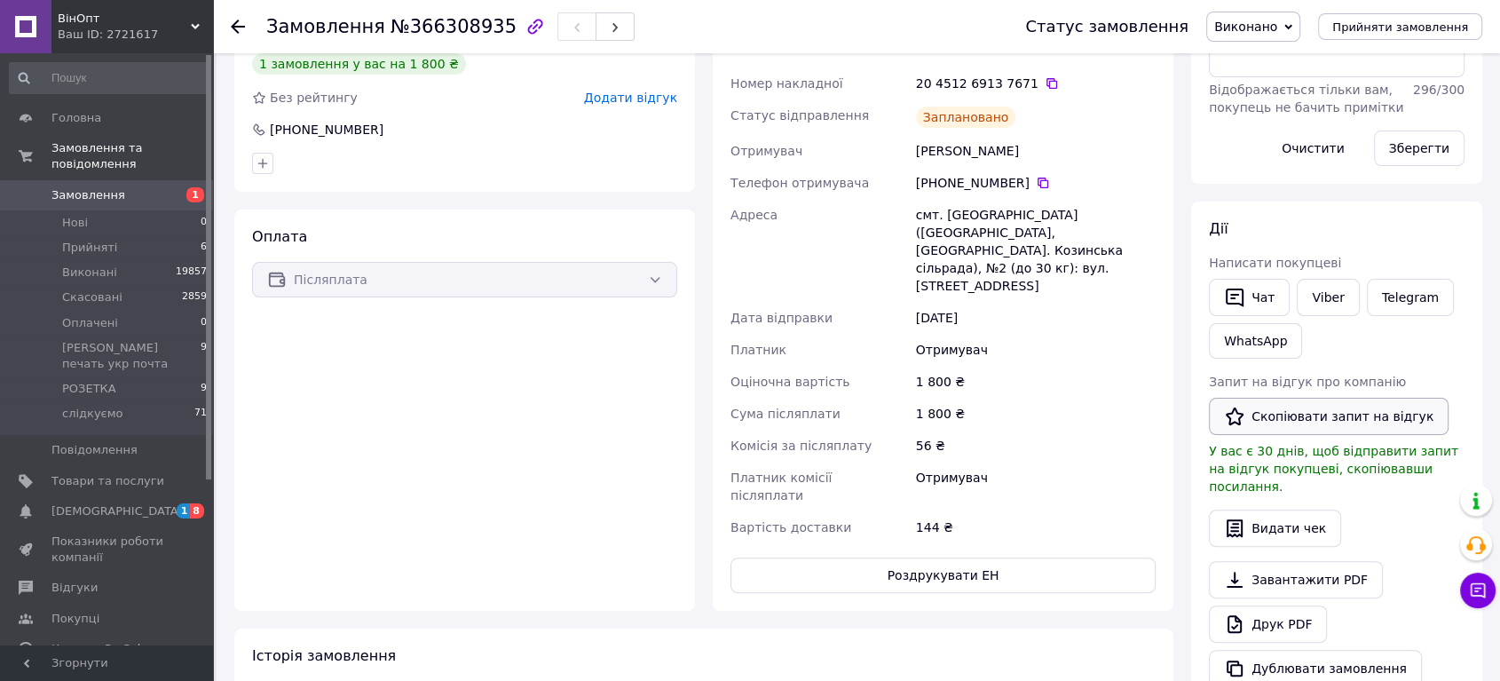
scroll to position [394, 0]
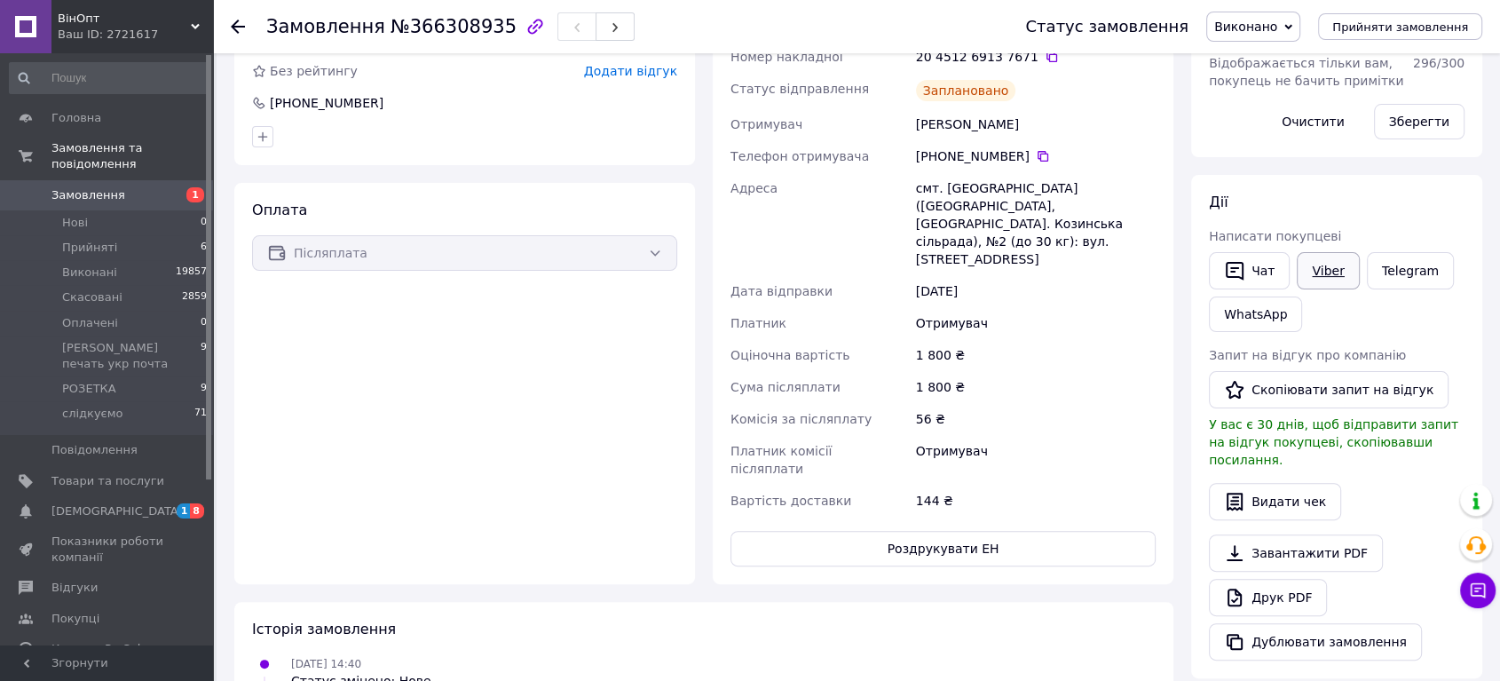
click at [1328, 268] on link "Viber" at bounding box center [1328, 270] width 62 height 37
click at [93, 240] on span "Прийняті" at bounding box center [89, 248] width 55 height 16
